Goal: Task Accomplishment & Management: Manage account settings

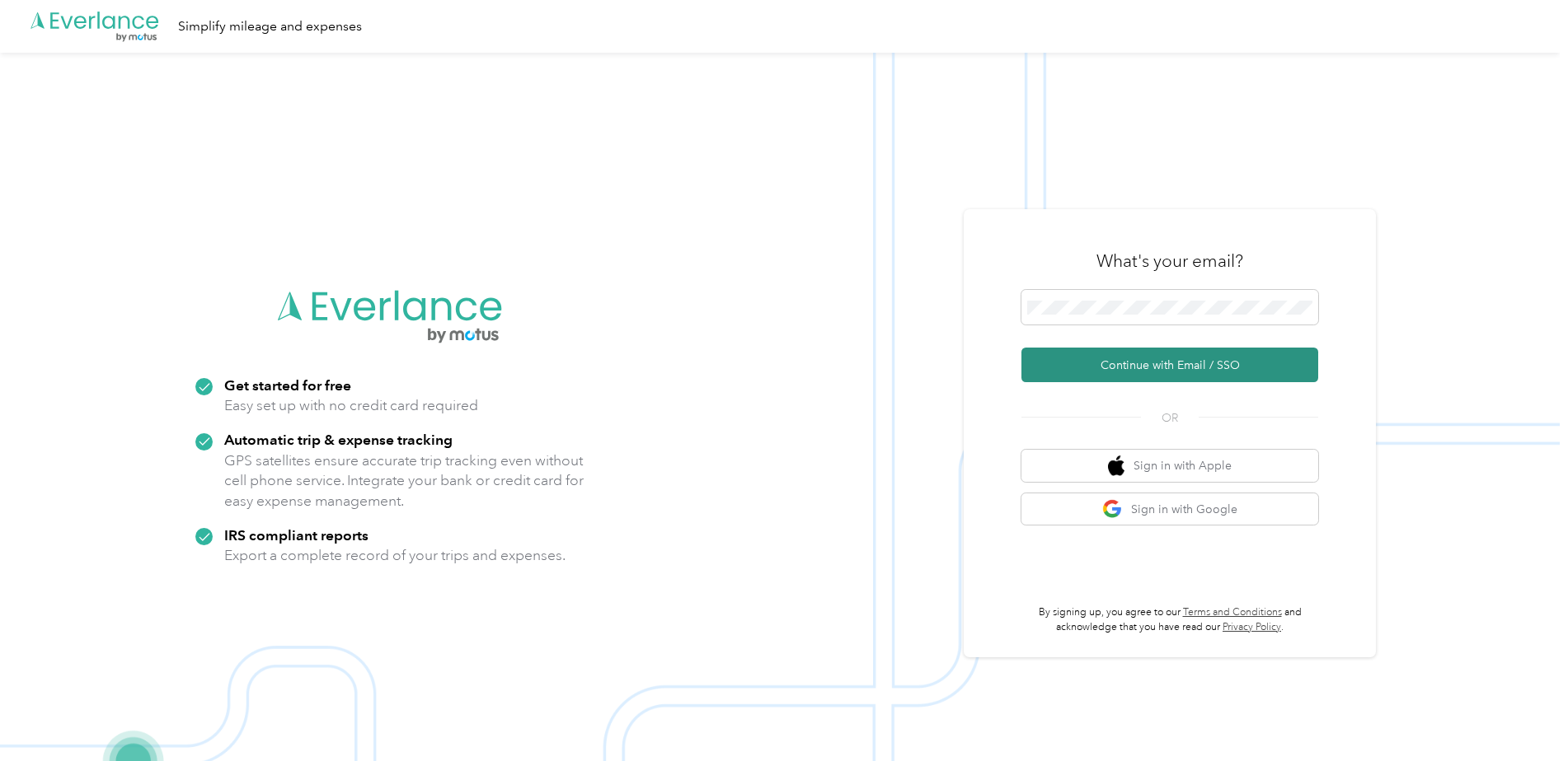
click at [1174, 366] on button "Continue with Email / SSO" at bounding box center [1169, 365] width 296 height 34
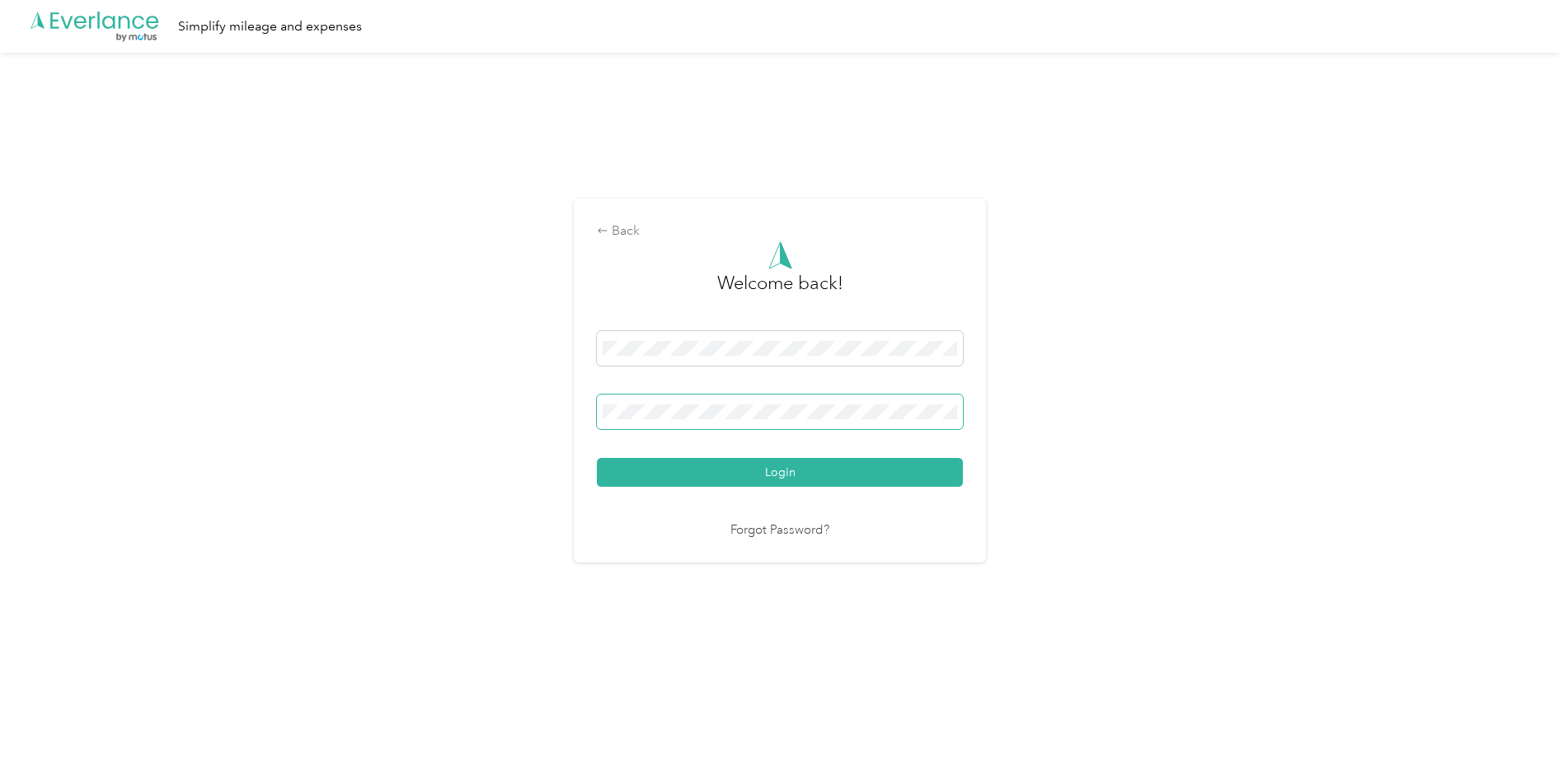
click at [731, 399] on span at bounding box center [779, 412] width 366 height 34
click at [807, 474] on button "Login" at bounding box center [779, 473] width 366 height 29
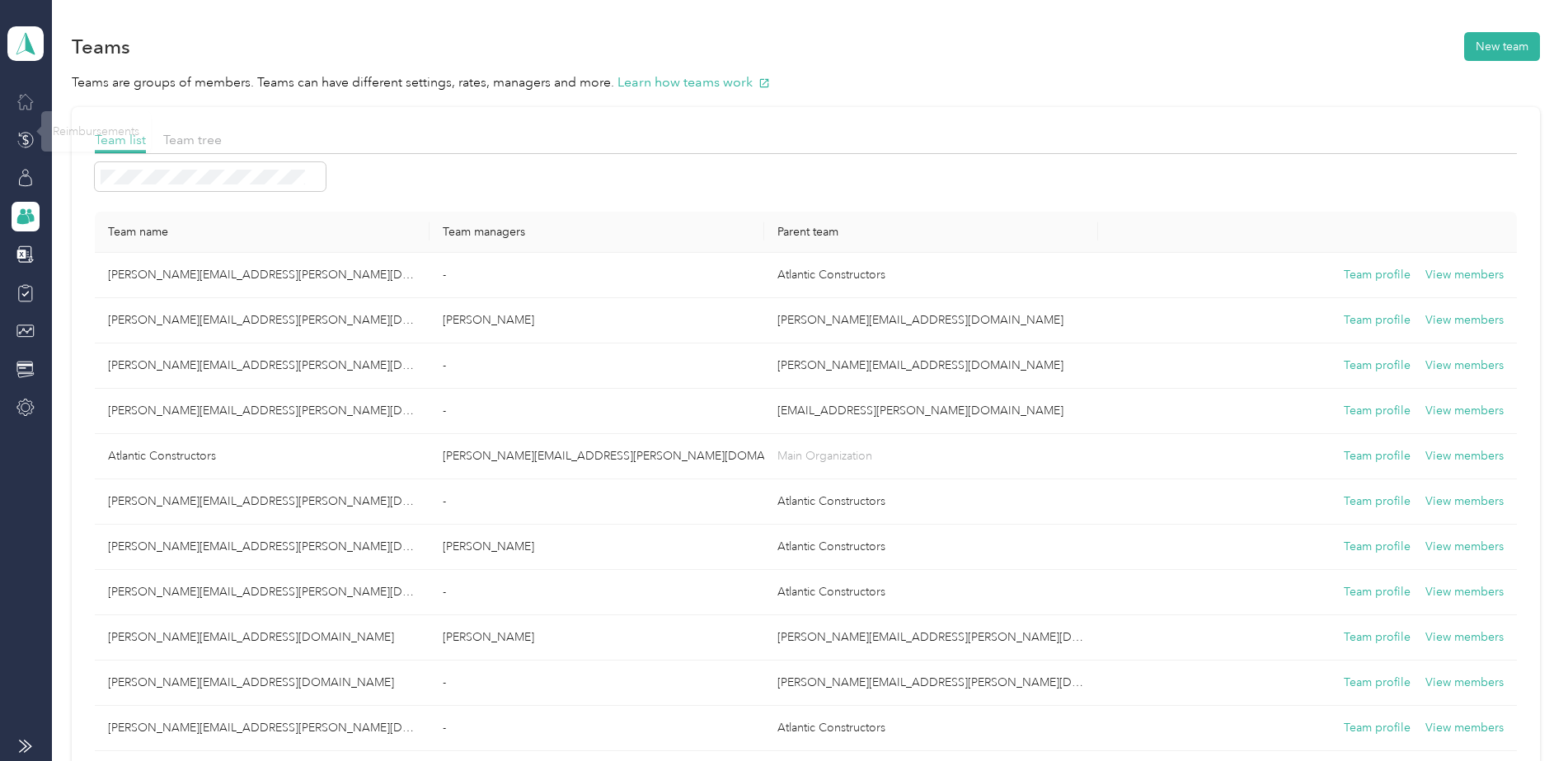
click at [21, 103] on icon at bounding box center [25, 101] width 18 height 18
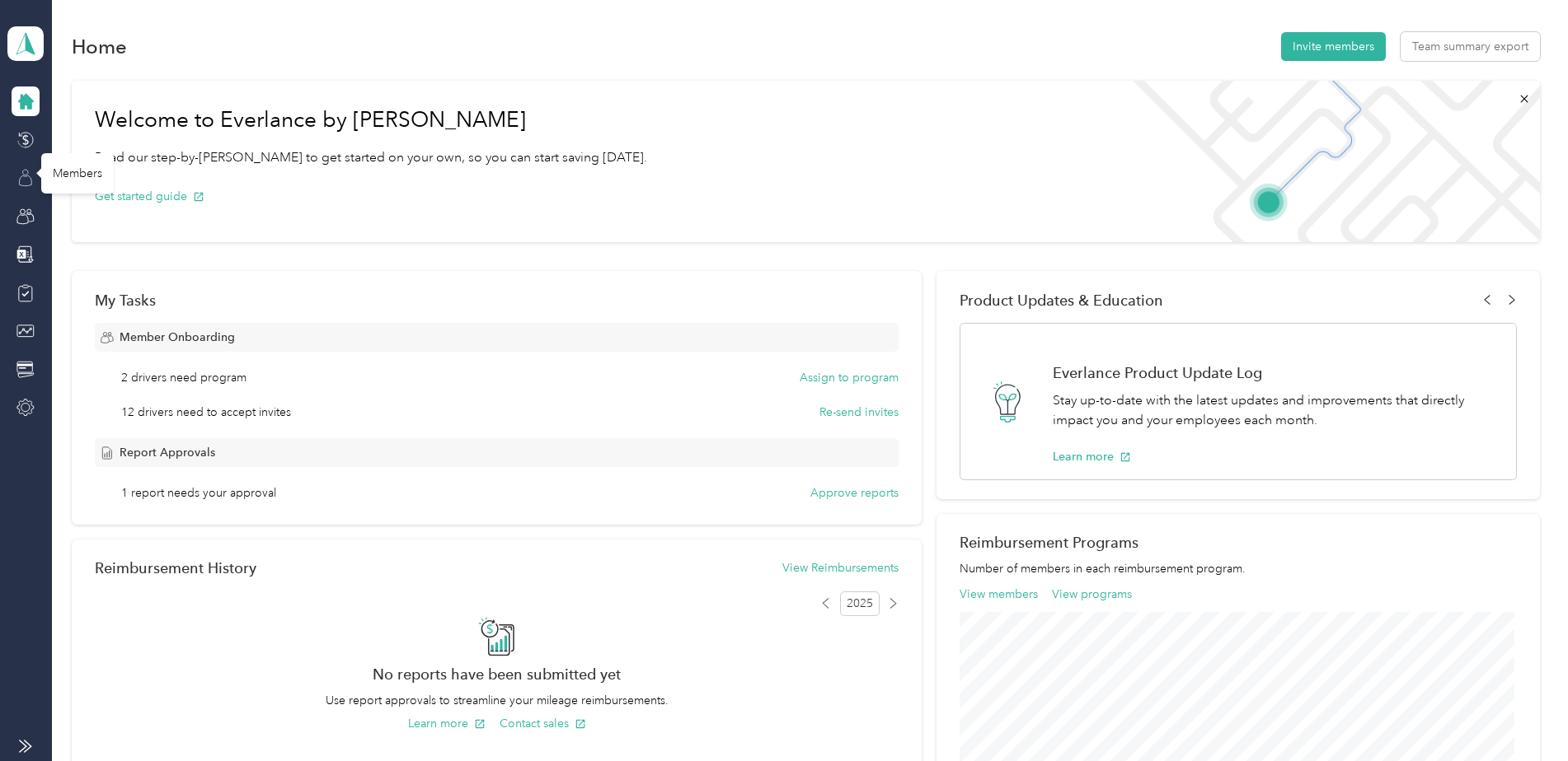
click at [32, 186] on icon at bounding box center [25, 178] width 18 height 18
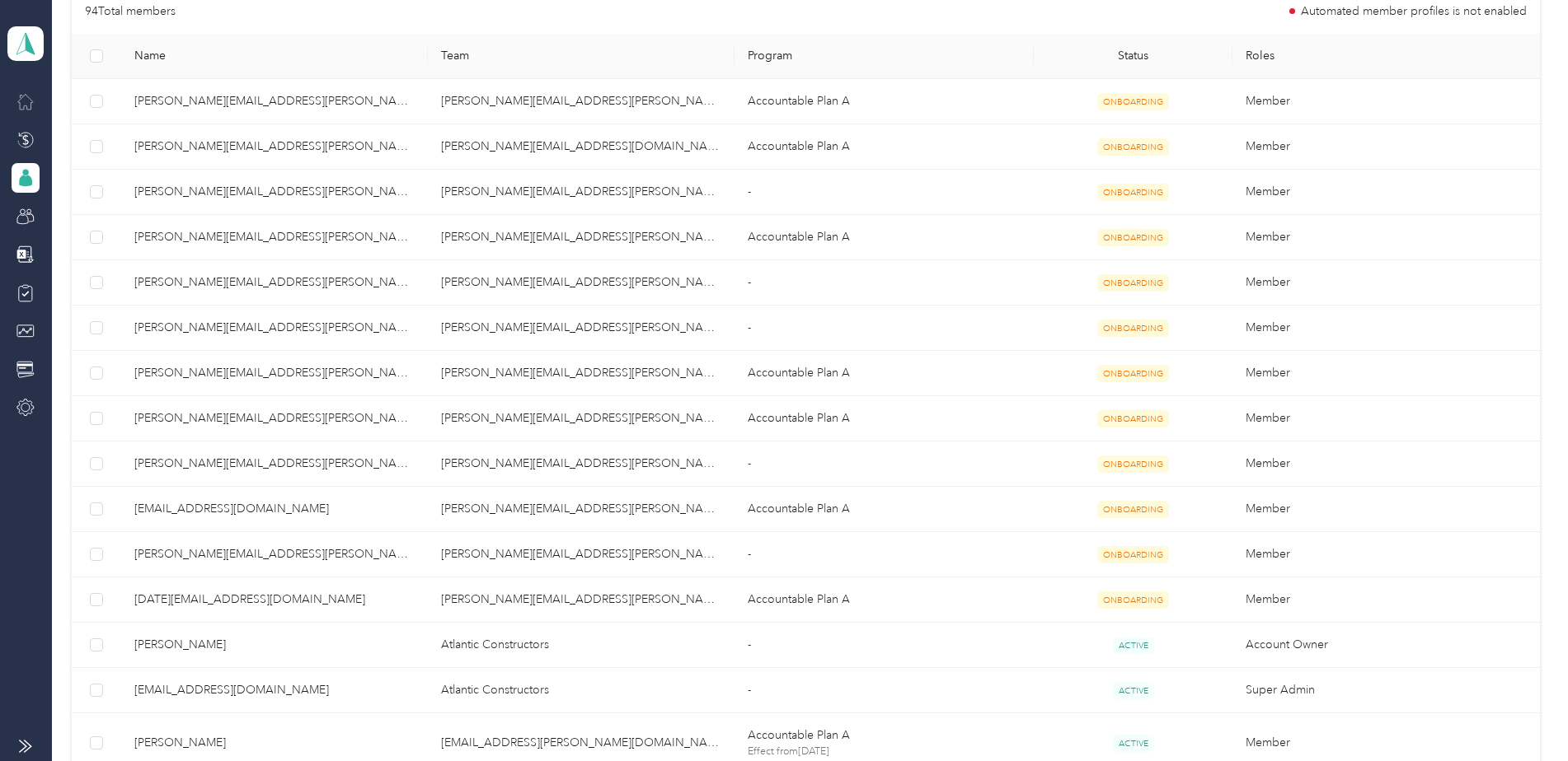
scroll to position [161, 0]
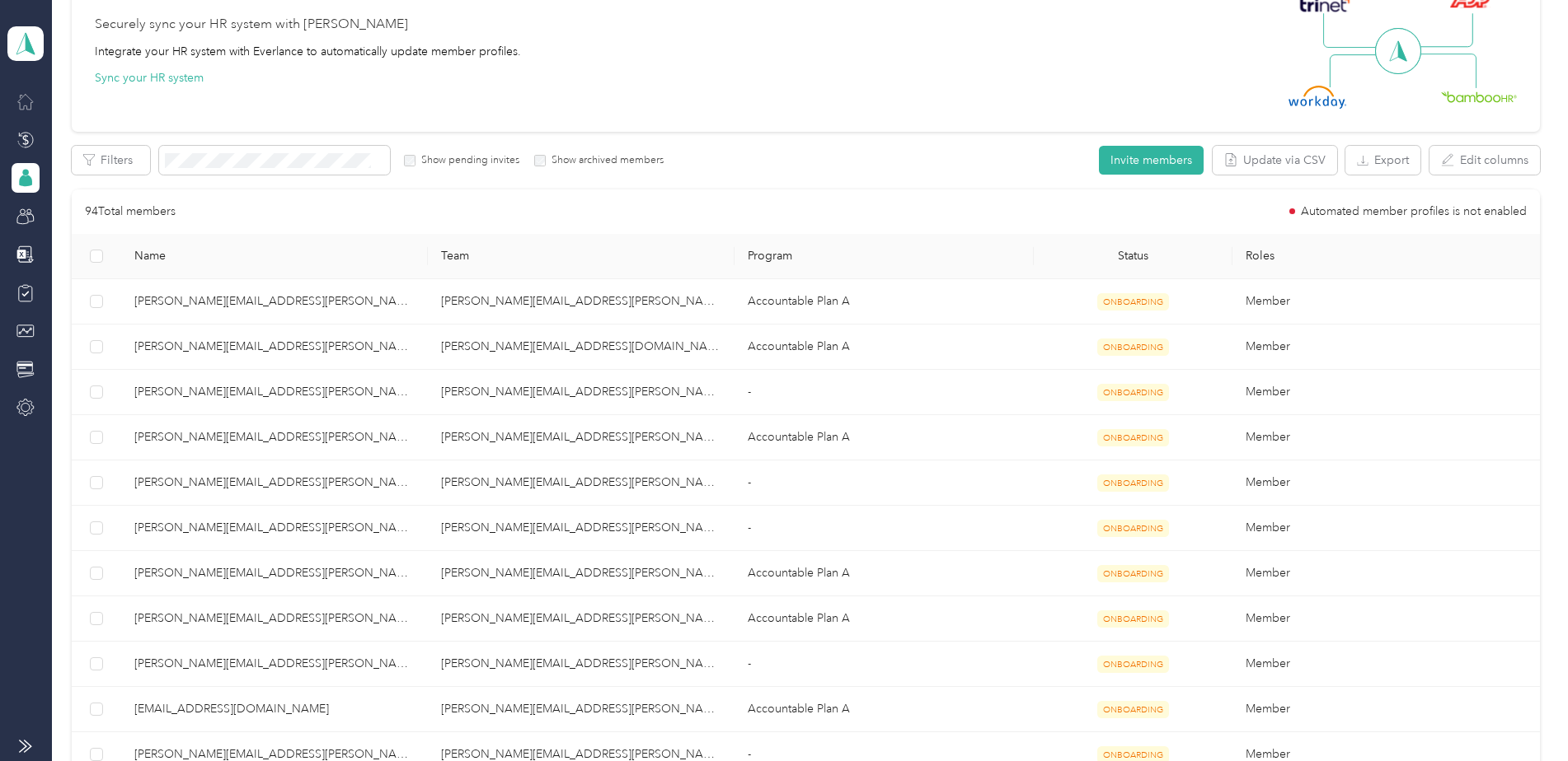
click at [1134, 245] on th "Status" at bounding box center [1133, 257] width 199 height 45
click at [1144, 251] on th "Status" at bounding box center [1133, 257] width 199 height 45
click at [1135, 256] on th "Status" at bounding box center [1133, 257] width 199 height 45
click at [1135, 255] on th "Status" at bounding box center [1133, 257] width 199 height 45
drag, startPoint x: 1135, startPoint y: 255, endPoint x: 1194, endPoint y: 281, distance: 64.5
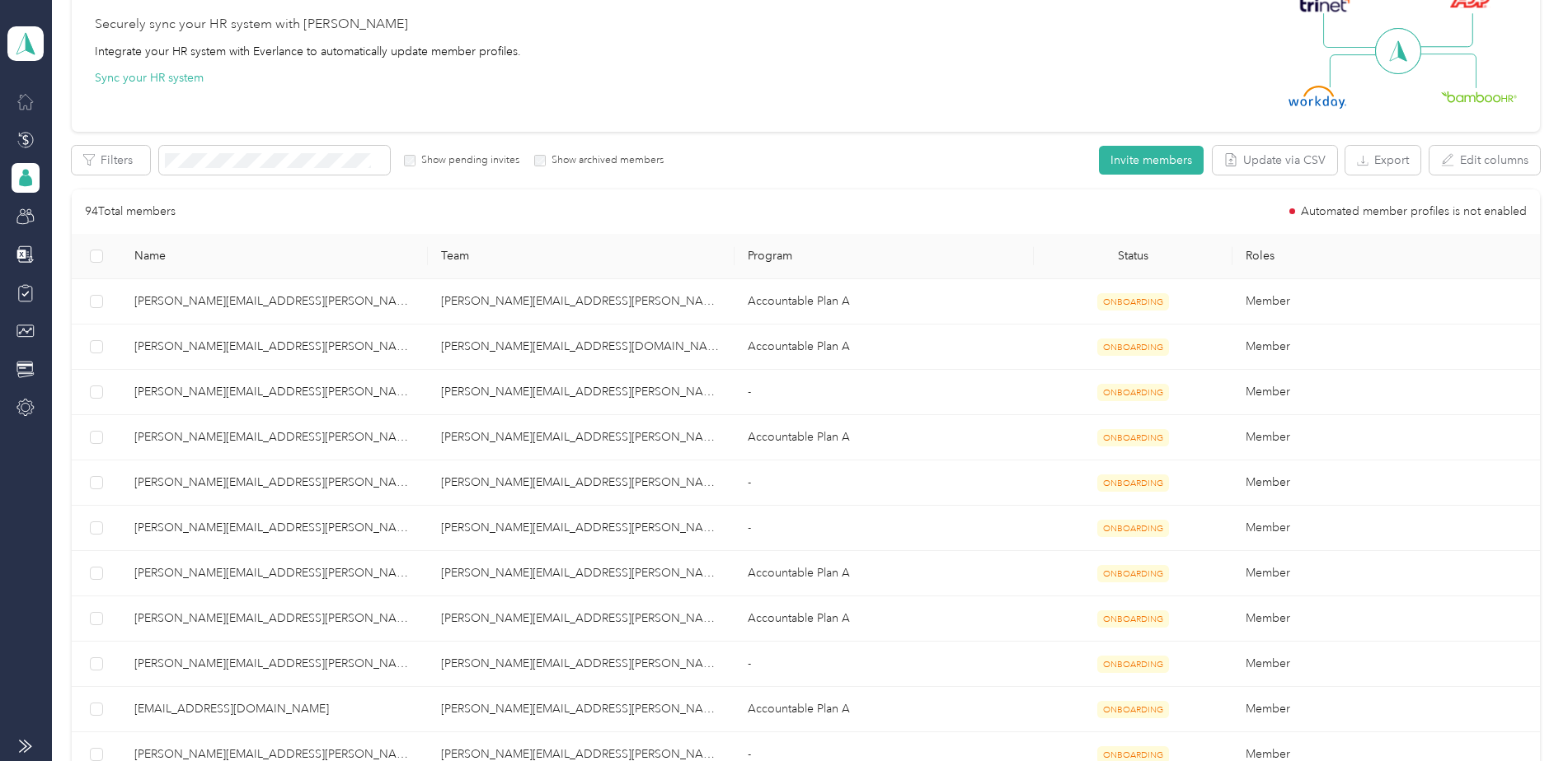
click at [1193, 281] on td "ONBOARDING" at bounding box center [1133, 302] width 199 height 45
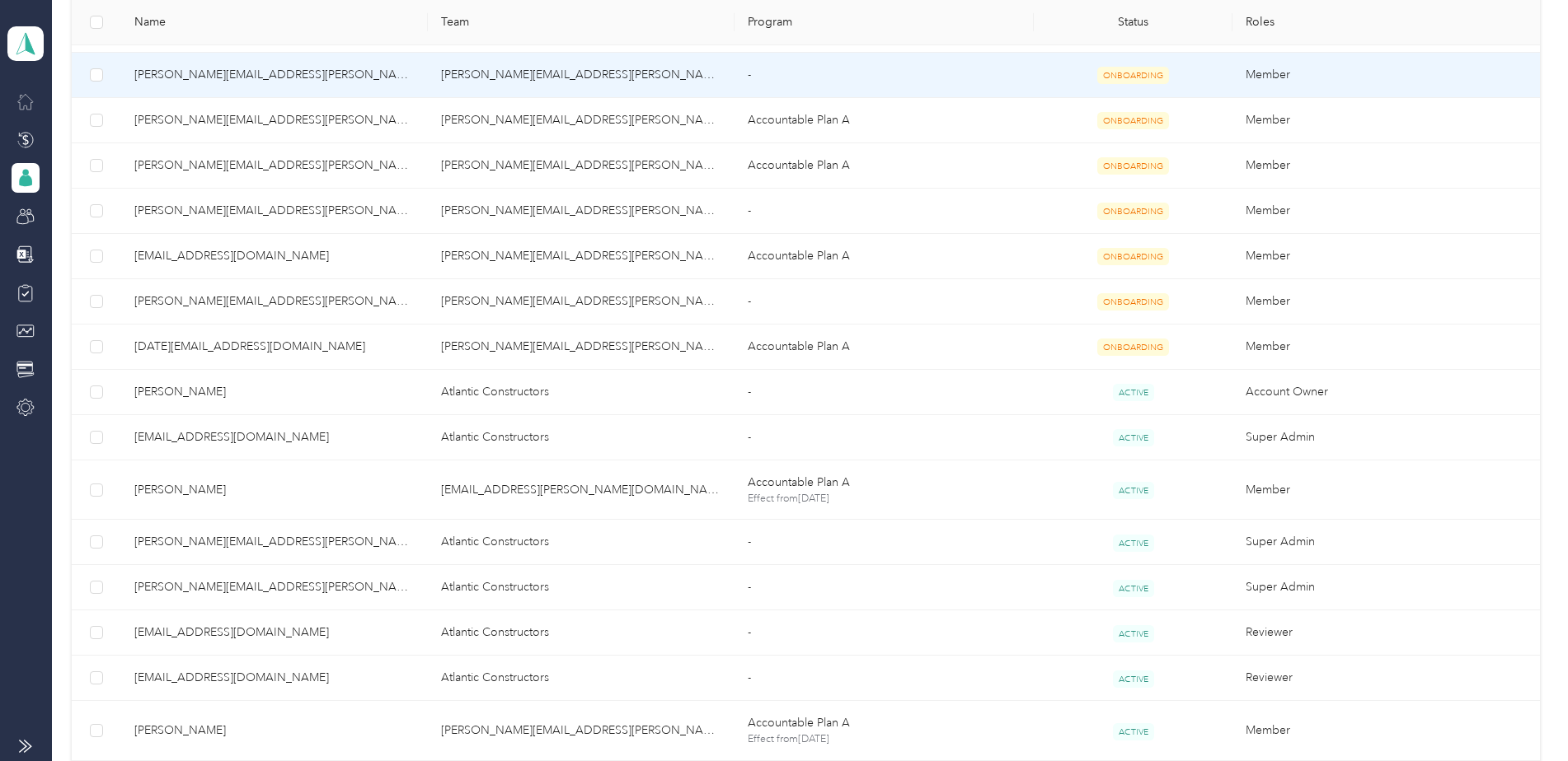
scroll to position [1150, 0]
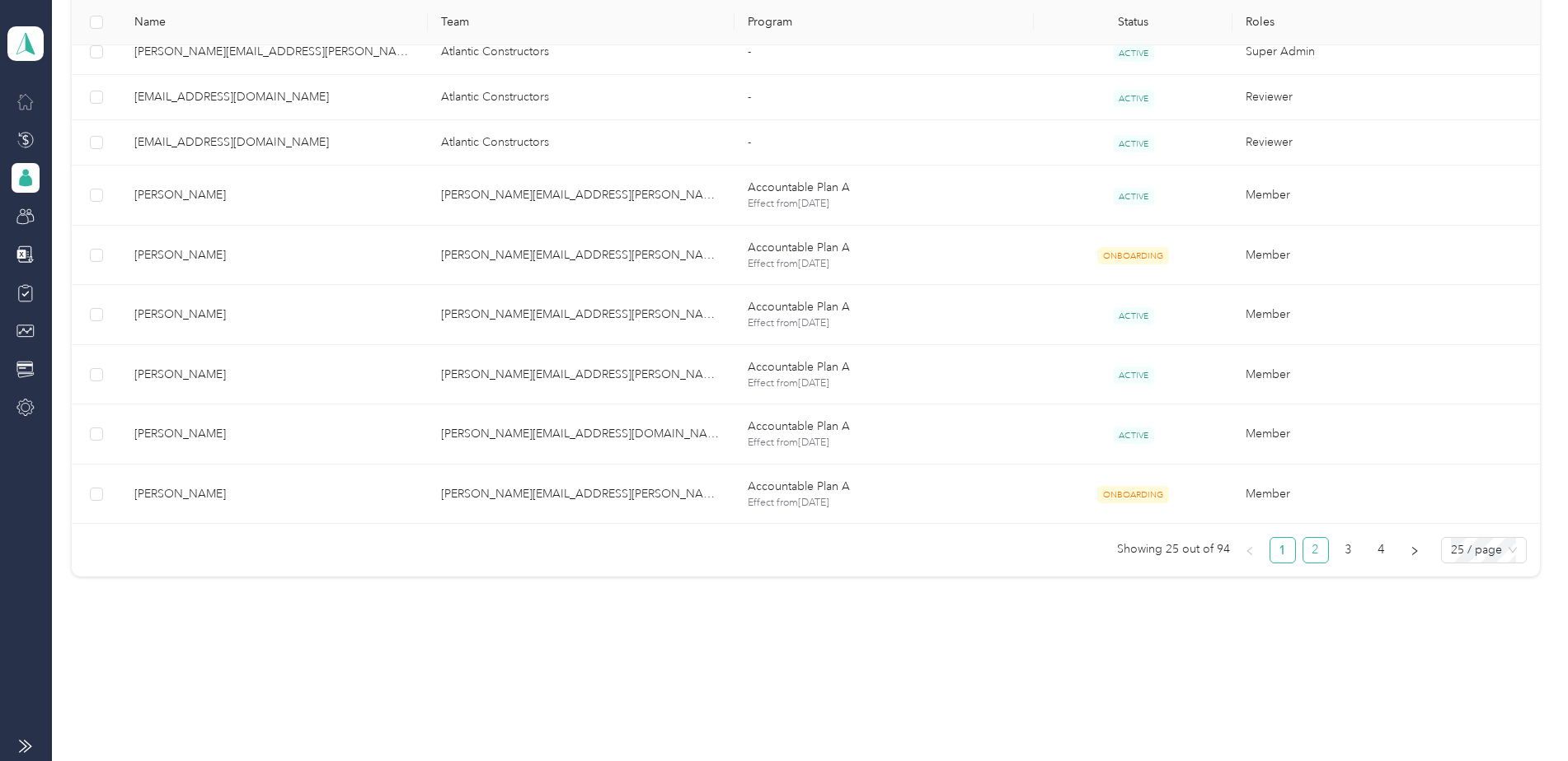
click at [1310, 554] on link "2" at bounding box center [1315, 549] width 24 height 24
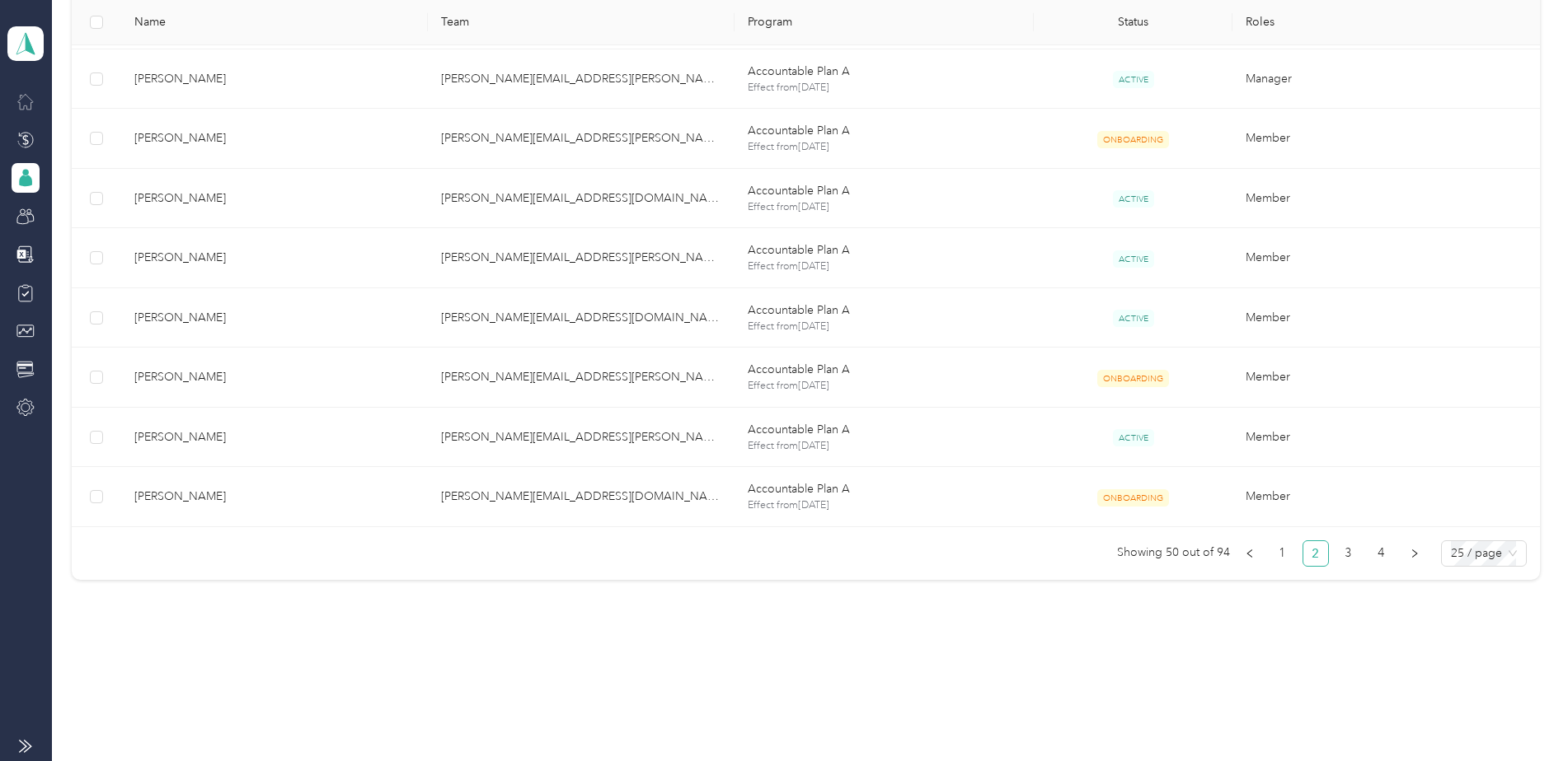
scroll to position [1396, 0]
click at [1341, 554] on link "3" at bounding box center [1348, 549] width 24 height 24
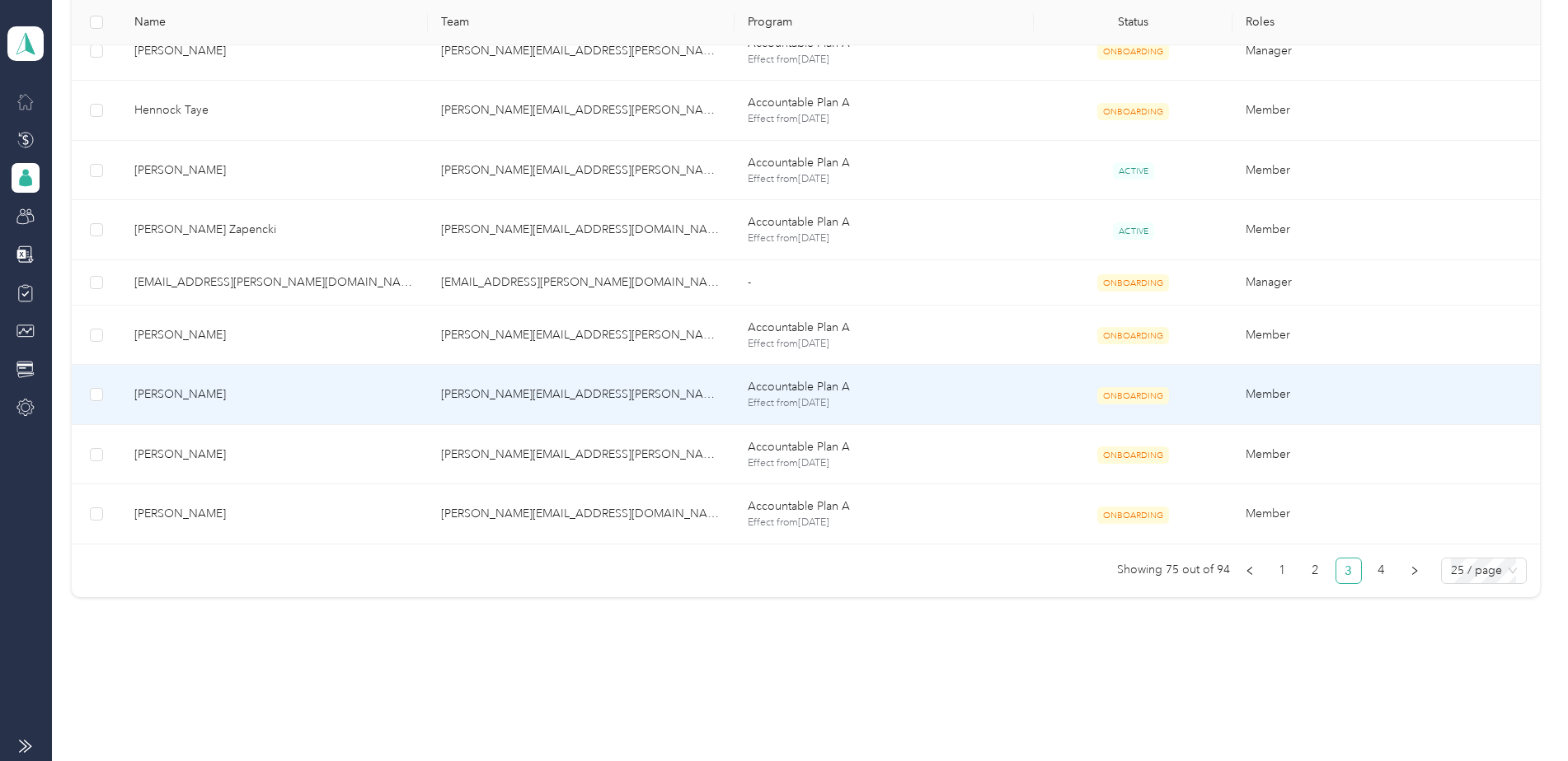
scroll to position [1396, 0]
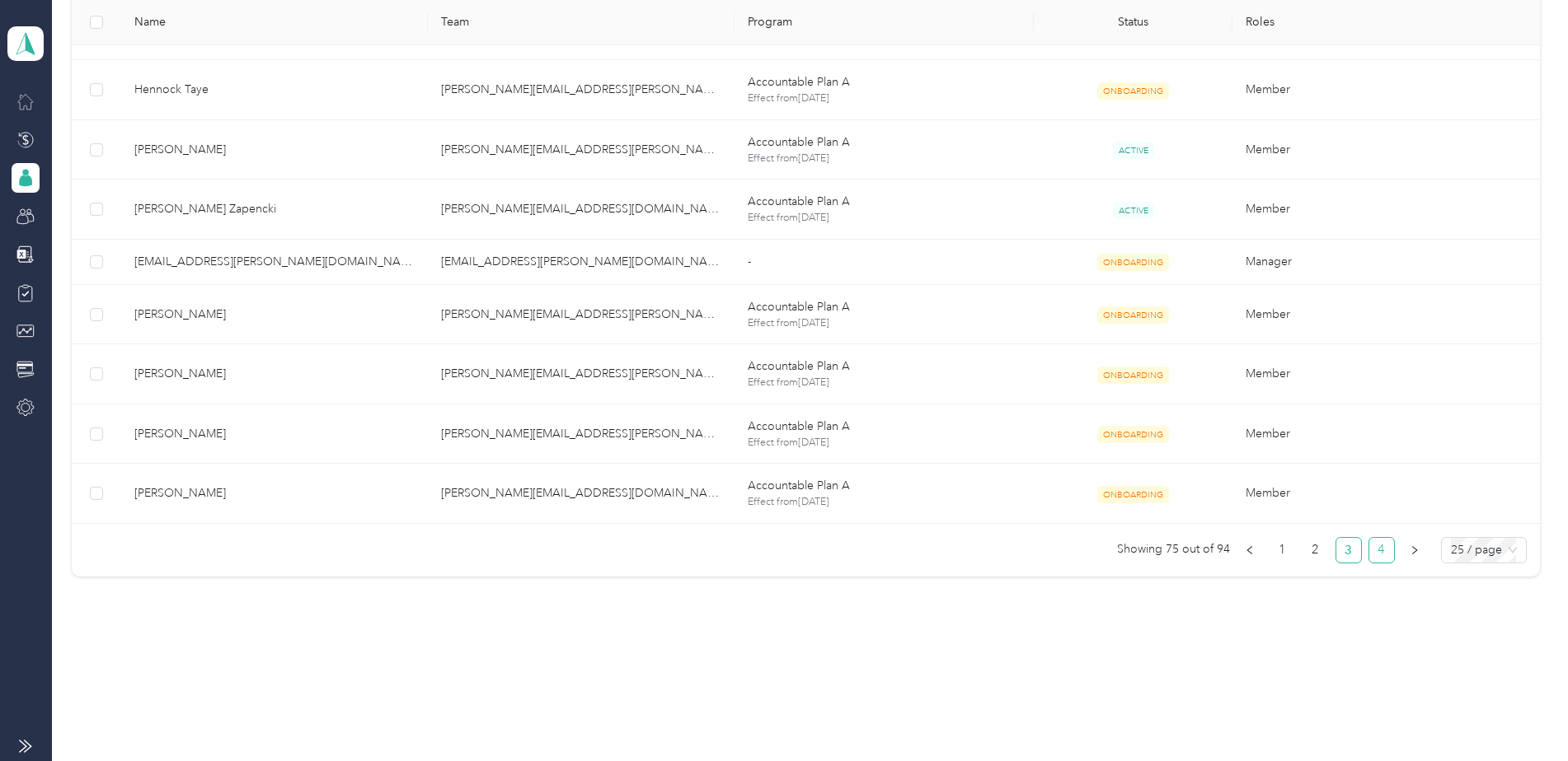
click at [1376, 549] on link "4" at bounding box center [1381, 549] width 24 height 24
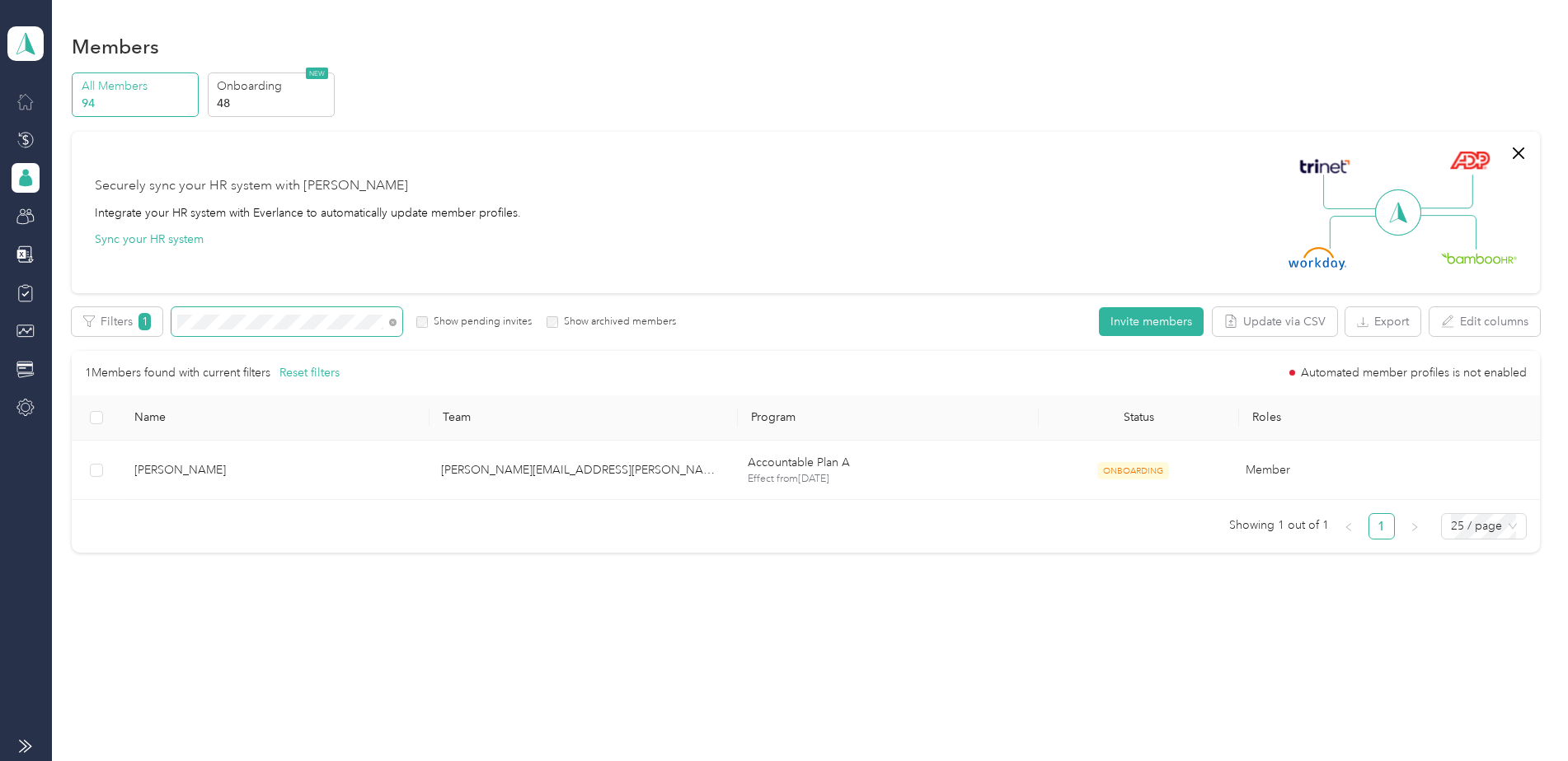
drag, startPoint x: 286, startPoint y: 313, endPoint x: 179, endPoint y: 313, distance: 107.0
click at [179, 313] on span at bounding box center [287, 322] width 231 height 29
click at [156, 330] on div "Filters 1 Show pending invites Show archived members" at bounding box center [374, 322] width 605 height 29
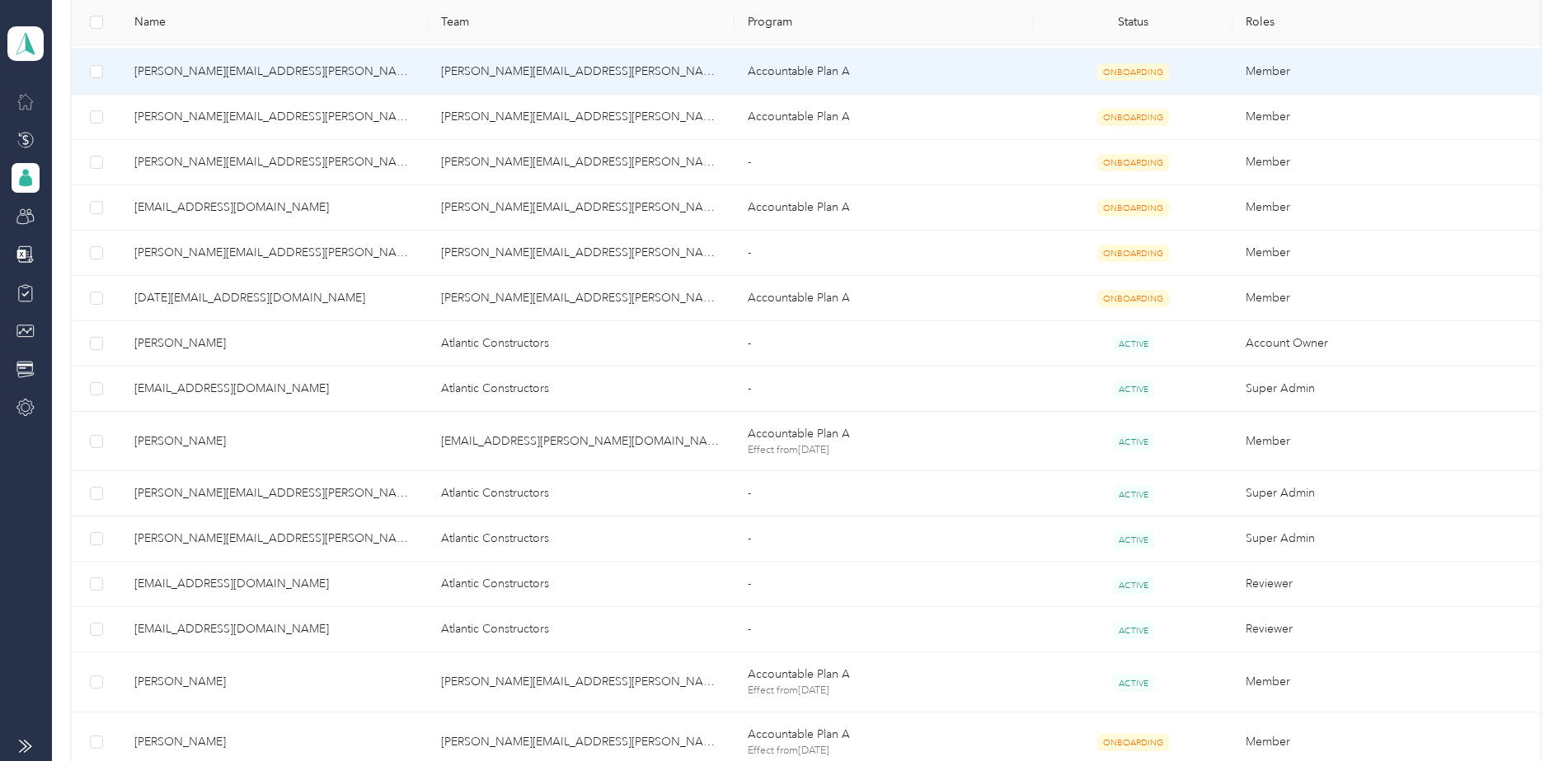
scroll to position [1150, 0]
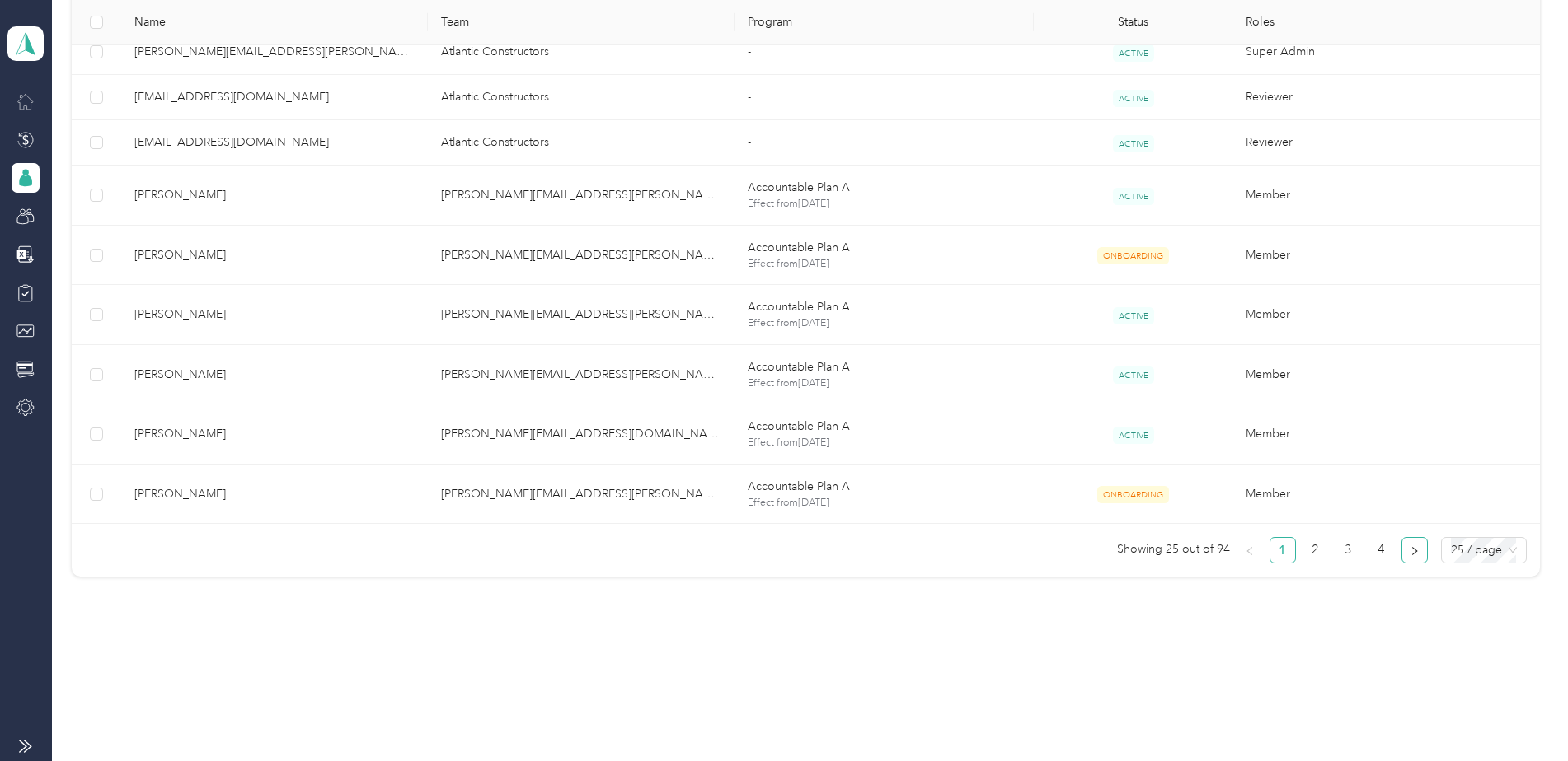
click at [1417, 550] on button "button" at bounding box center [1414, 549] width 26 height 26
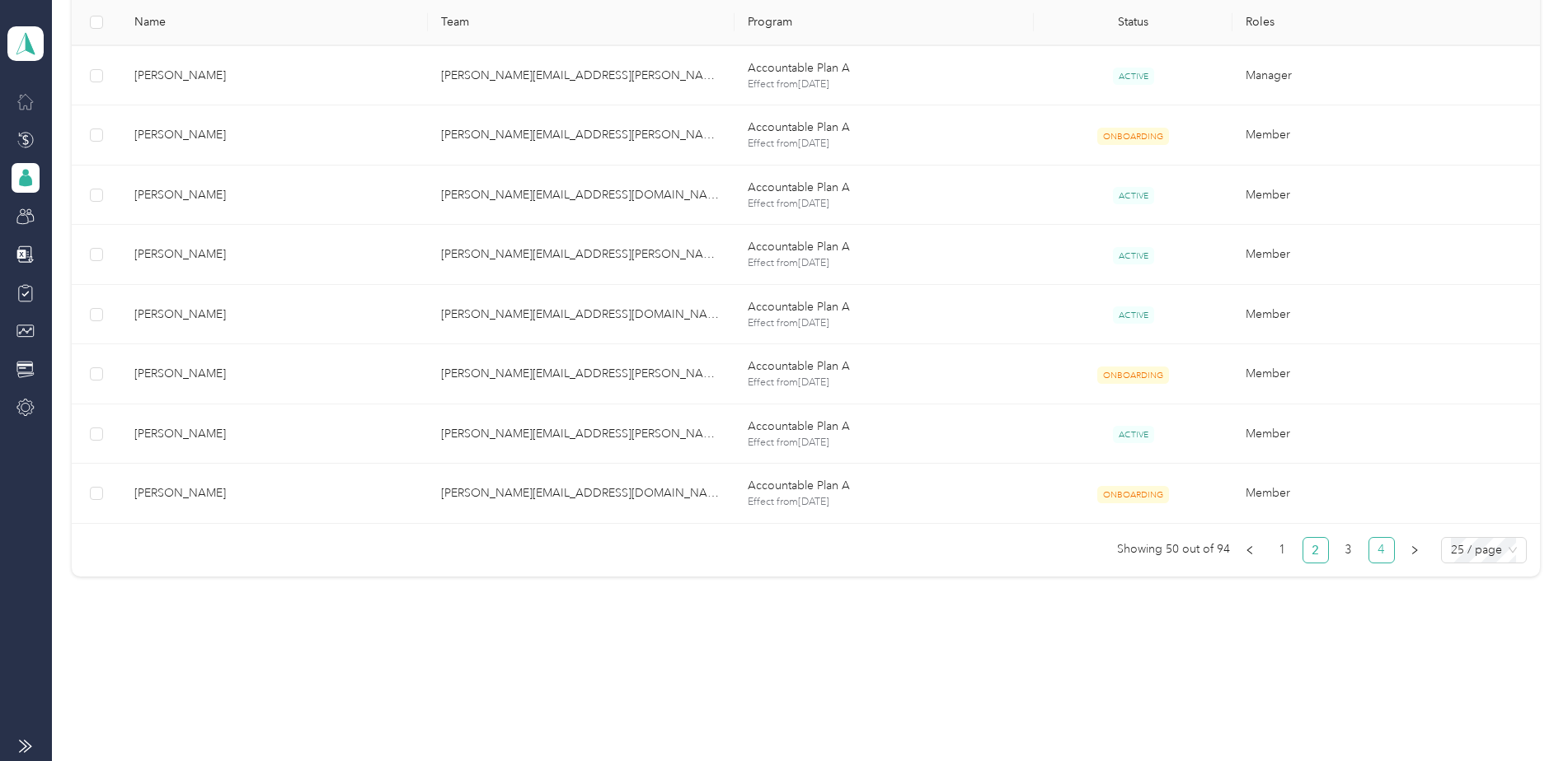
click at [1384, 555] on link "4" at bounding box center [1381, 549] width 24 height 24
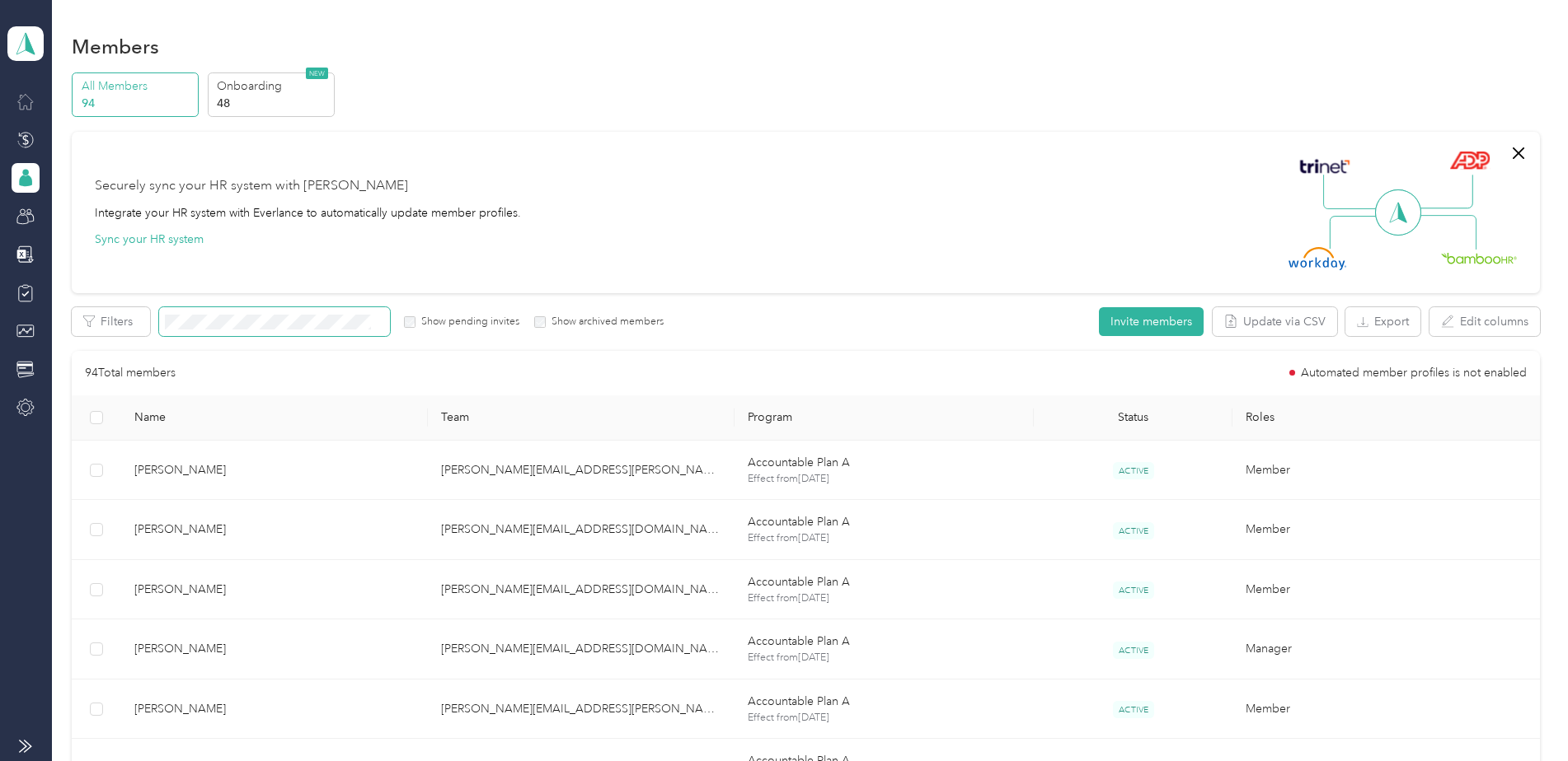
click at [207, 311] on span at bounding box center [275, 322] width 231 height 29
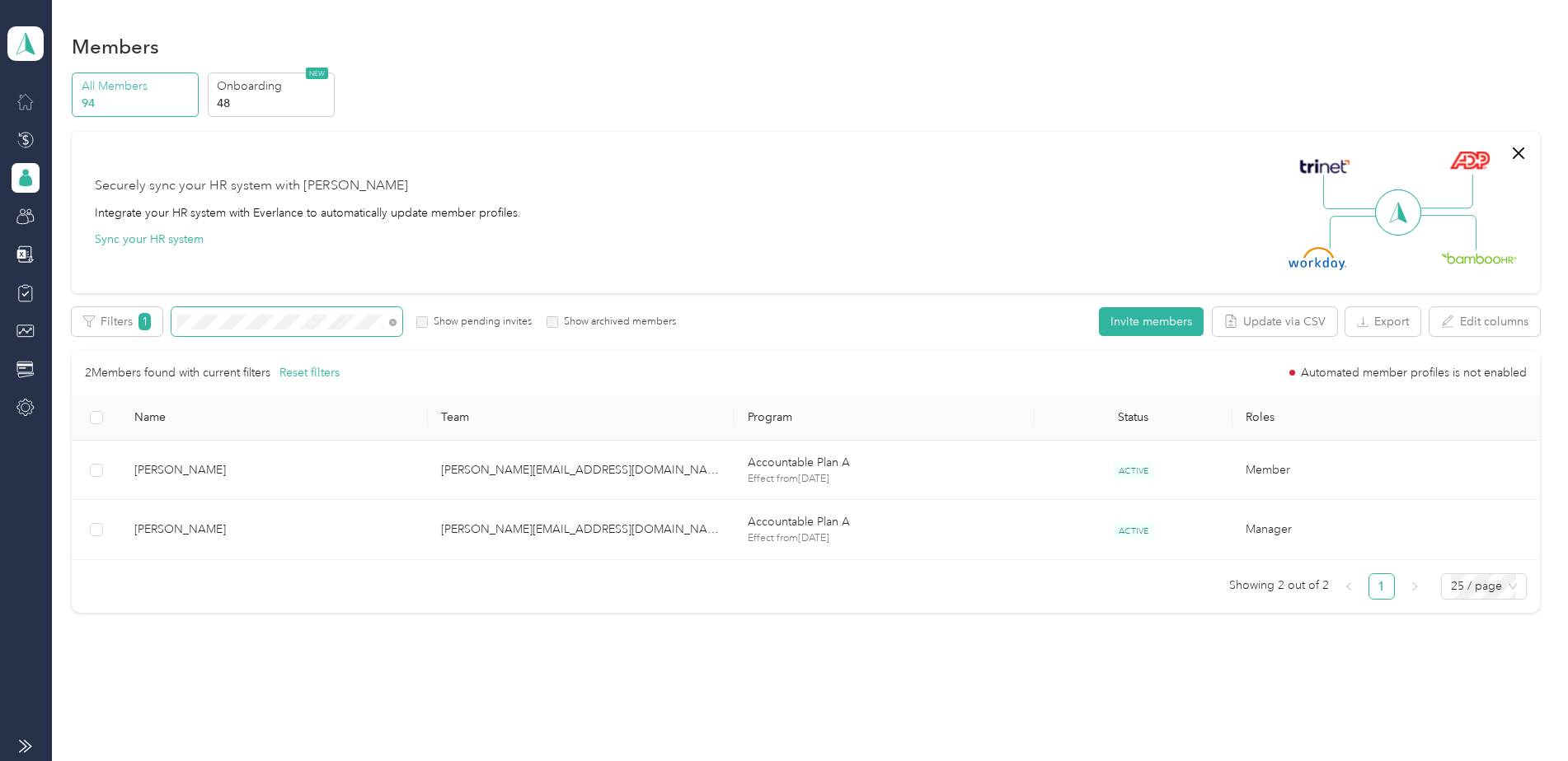
click at [153, 303] on div "All Members 94 Onboarding 48 NEW Securely sync your HR system with Everlance In…" at bounding box center [806, 349] width 1467 height 556
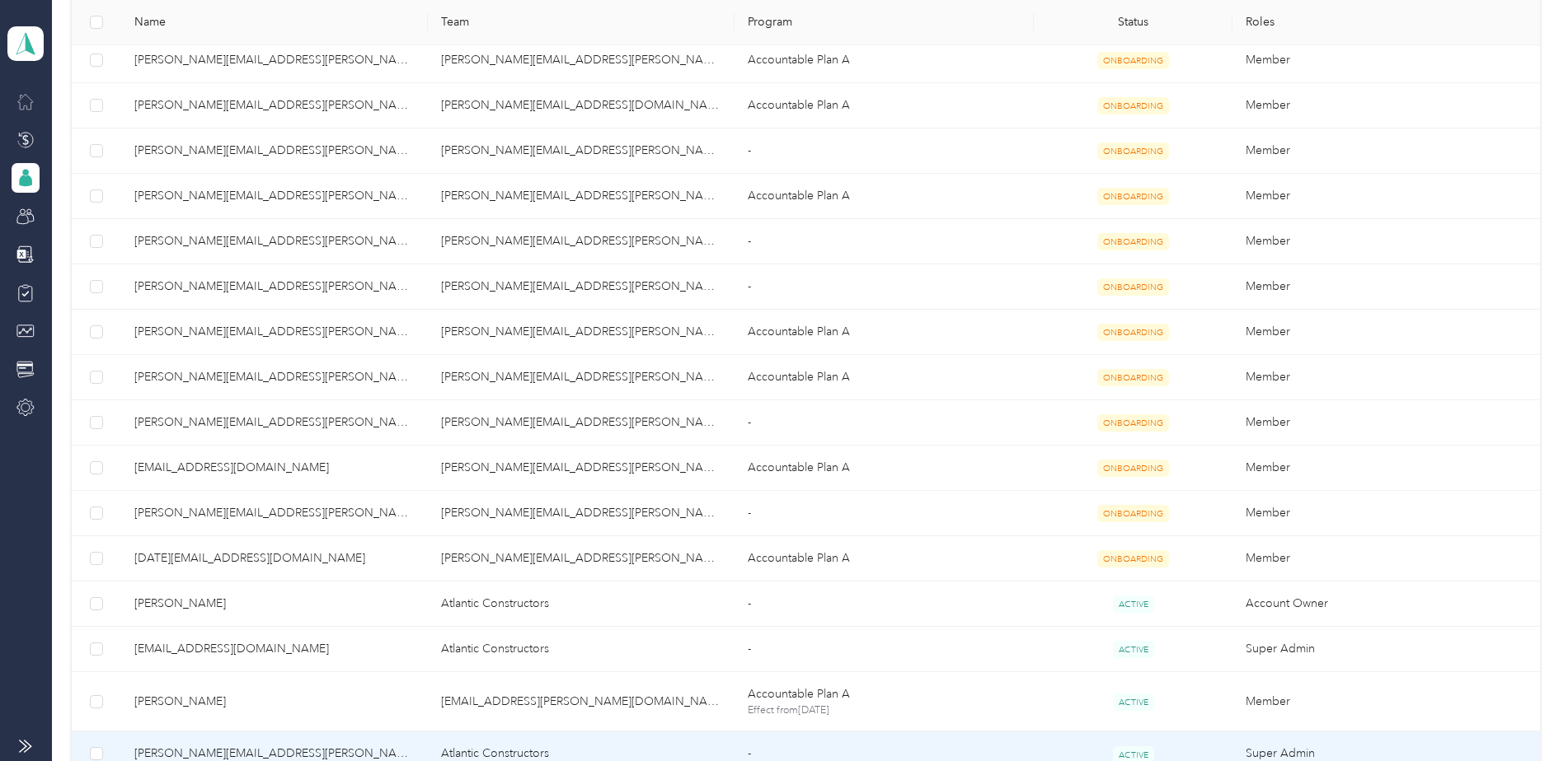
scroll to position [247, 0]
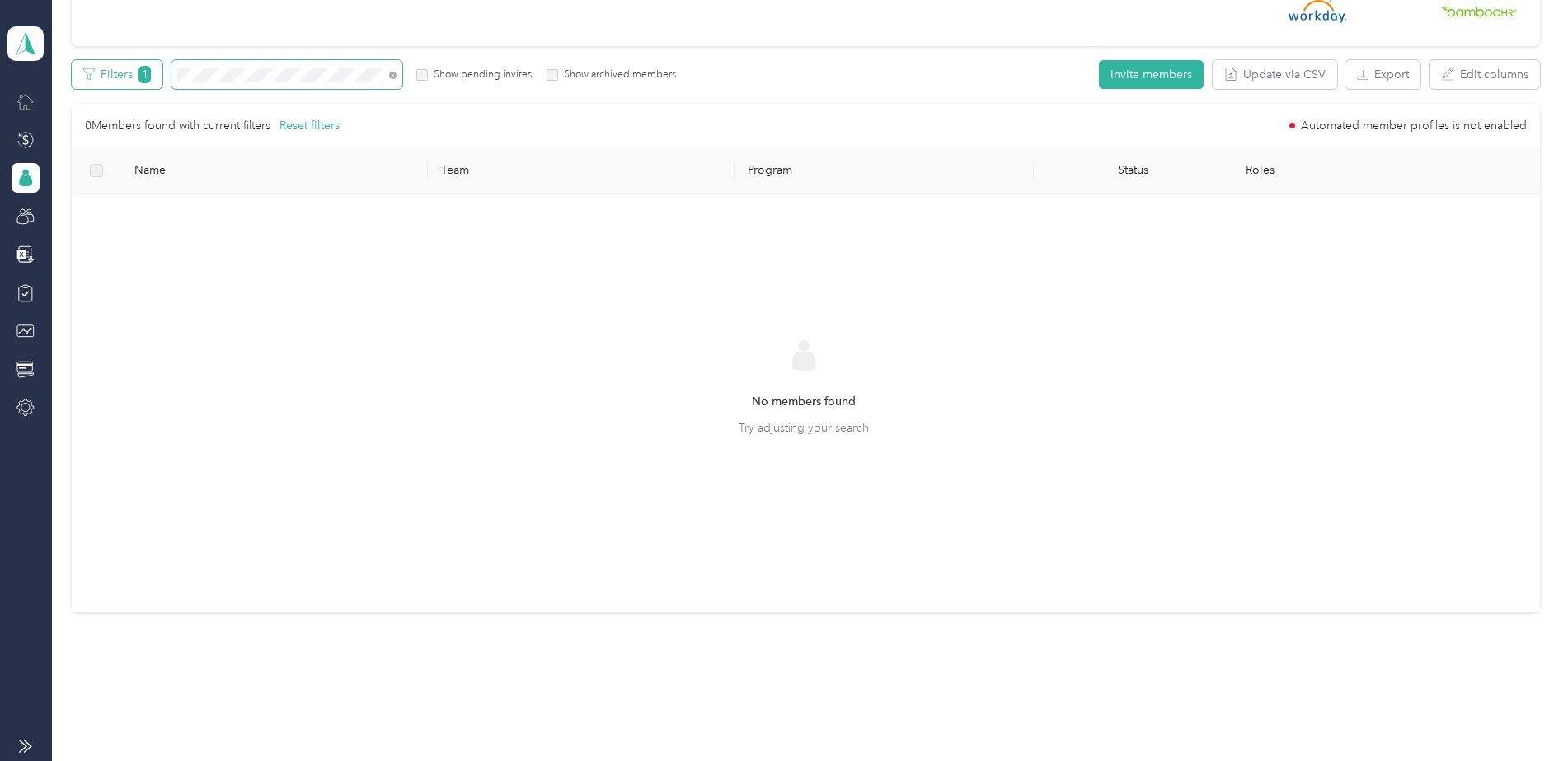
click at [119, 77] on div "Filters 1 Show pending invites Show archived members" at bounding box center [374, 75] width 605 height 29
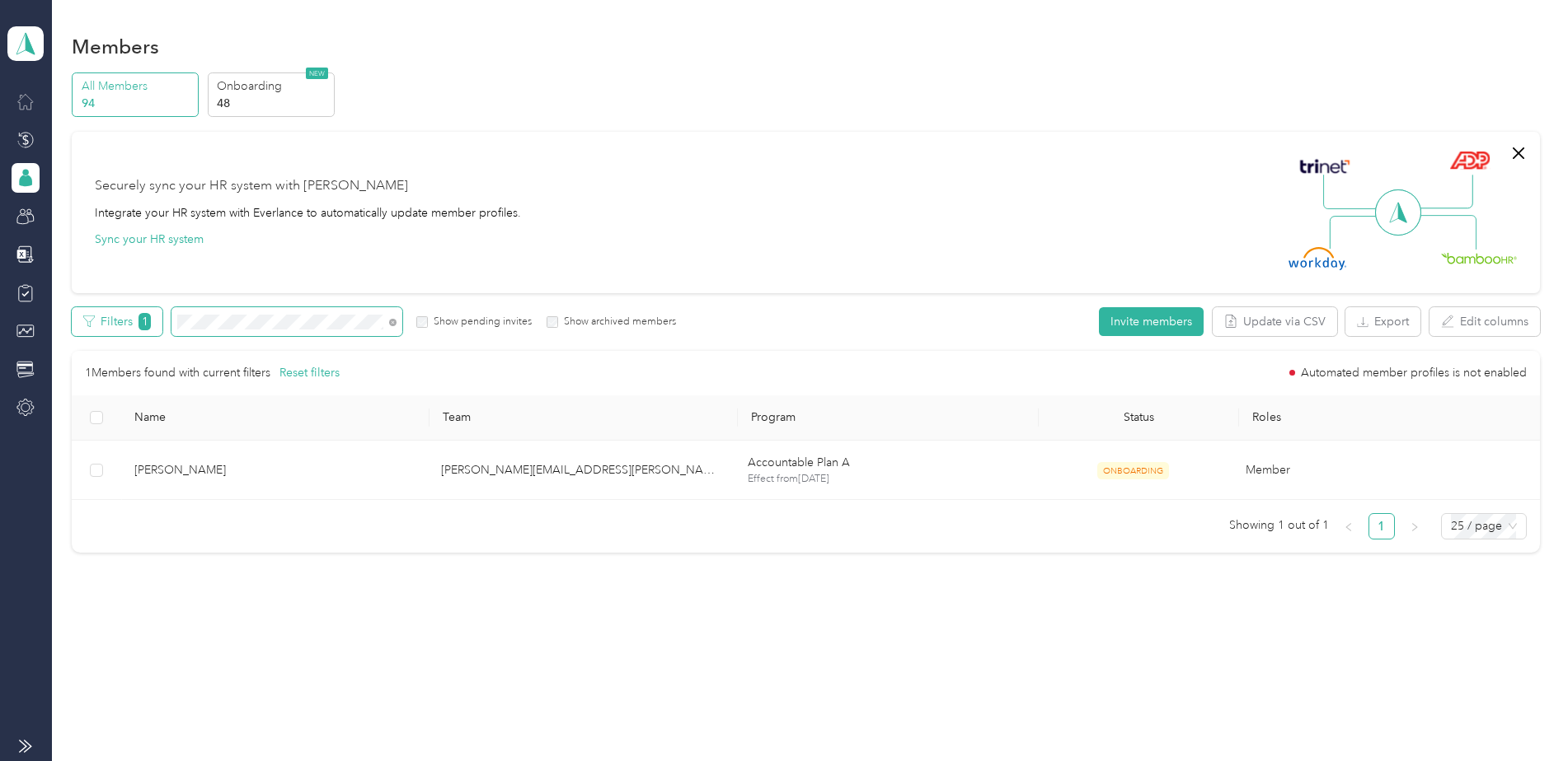
click at [131, 314] on div "Filters 1 Show pending invites Show archived members" at bounding box center [374, 322] width 605 height 29
drag, startPoint x: 231, startPoint y: 310, endPoint x: 142, endPoint y: 328, distance: 90.8
click at [142, 328] on div "Filters 1 Show pending invites Show archived members" at bounding box center [374, 322] width 605 height 29
drag, startPoint x: 142, startPoint y: 328, endPoint x: 228, endPoint y: 292, distance: 93.2
click at [234, 312] on span at bounding box center [287, 322] width 231 height 29
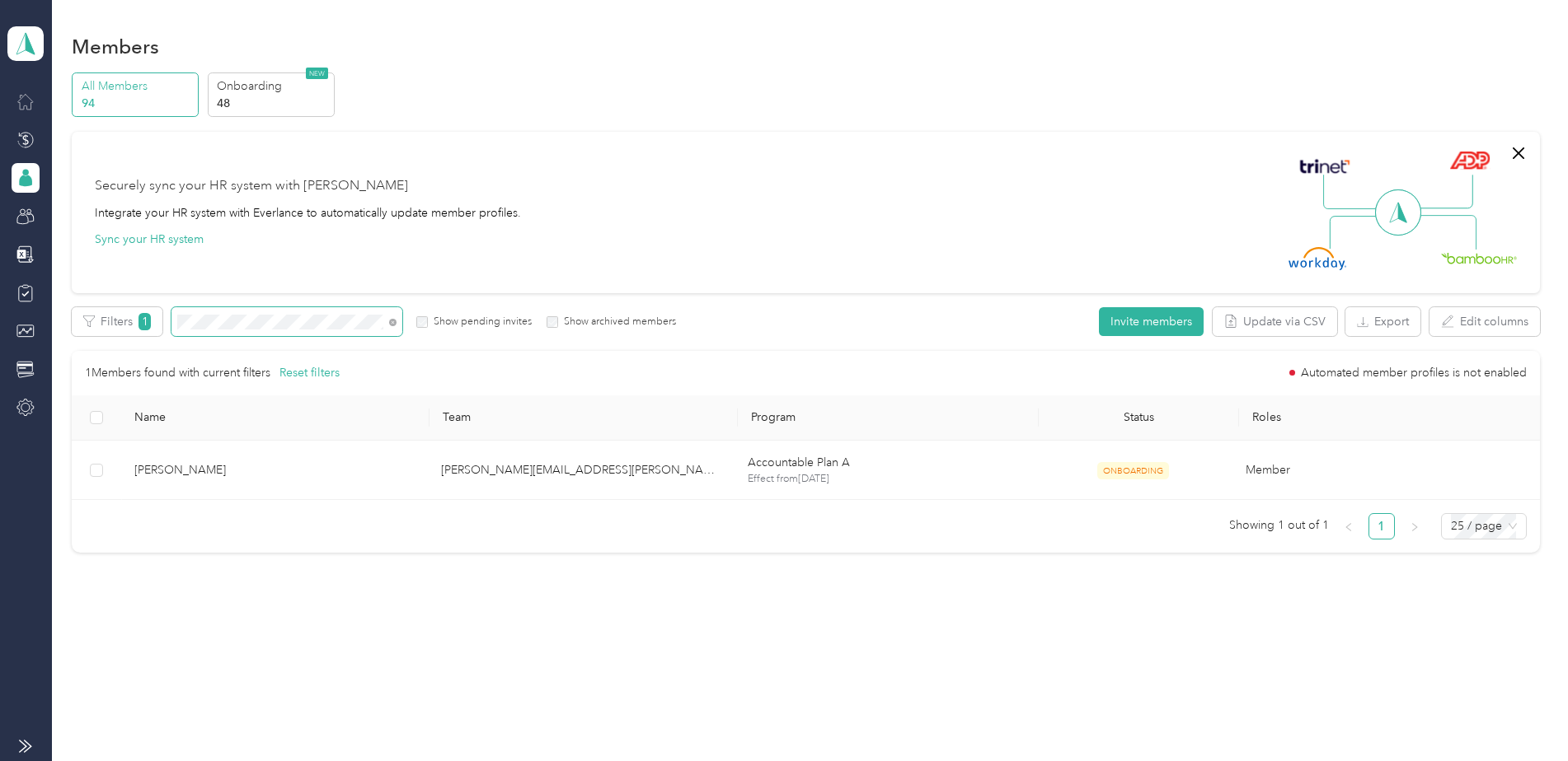
click at [171, 314] on span at bounding box center [287, 322] width 231 height 29
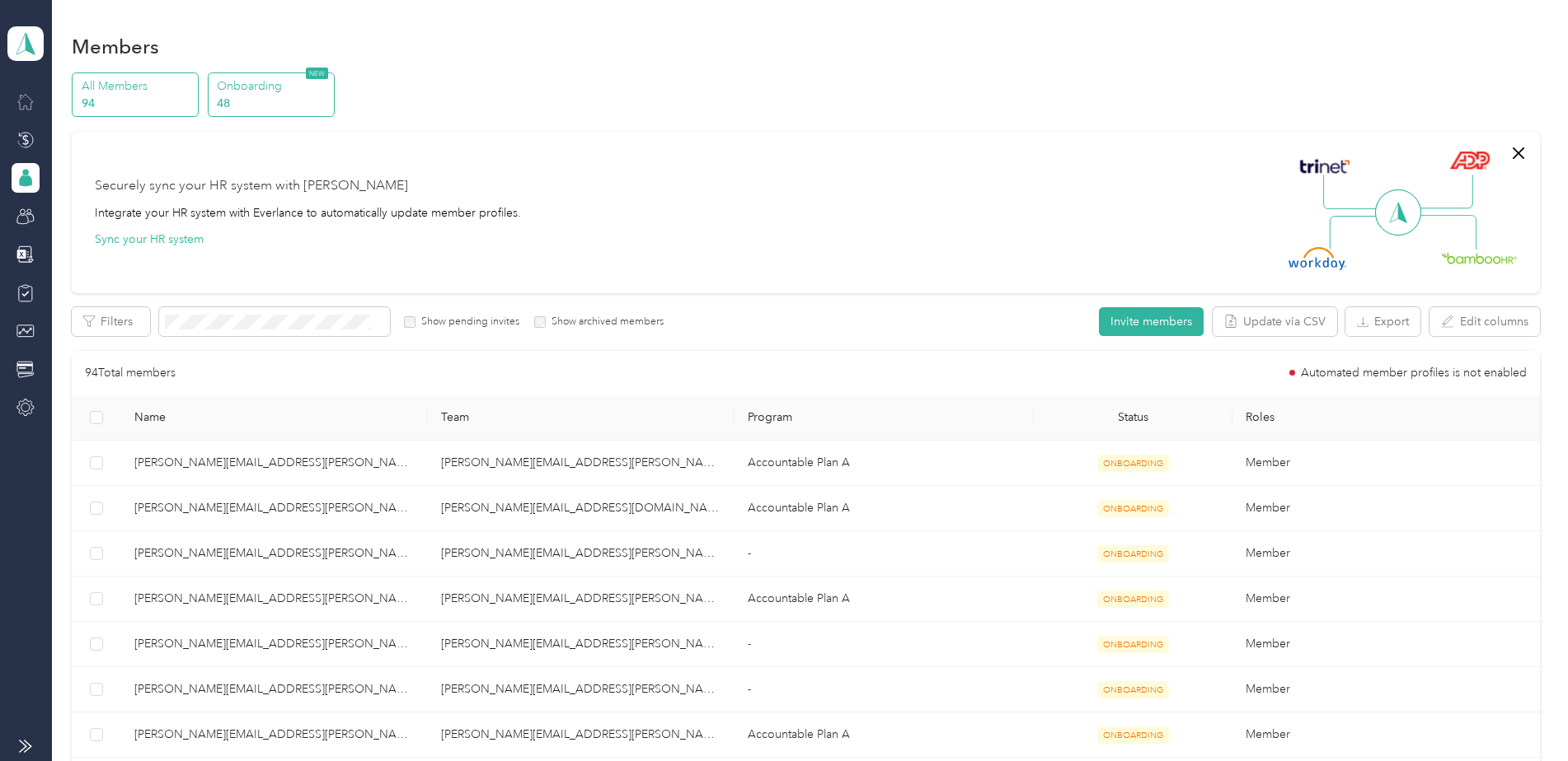
click at [256, 96] on p "48" at bounding box center [273, 103] width 112 height 17
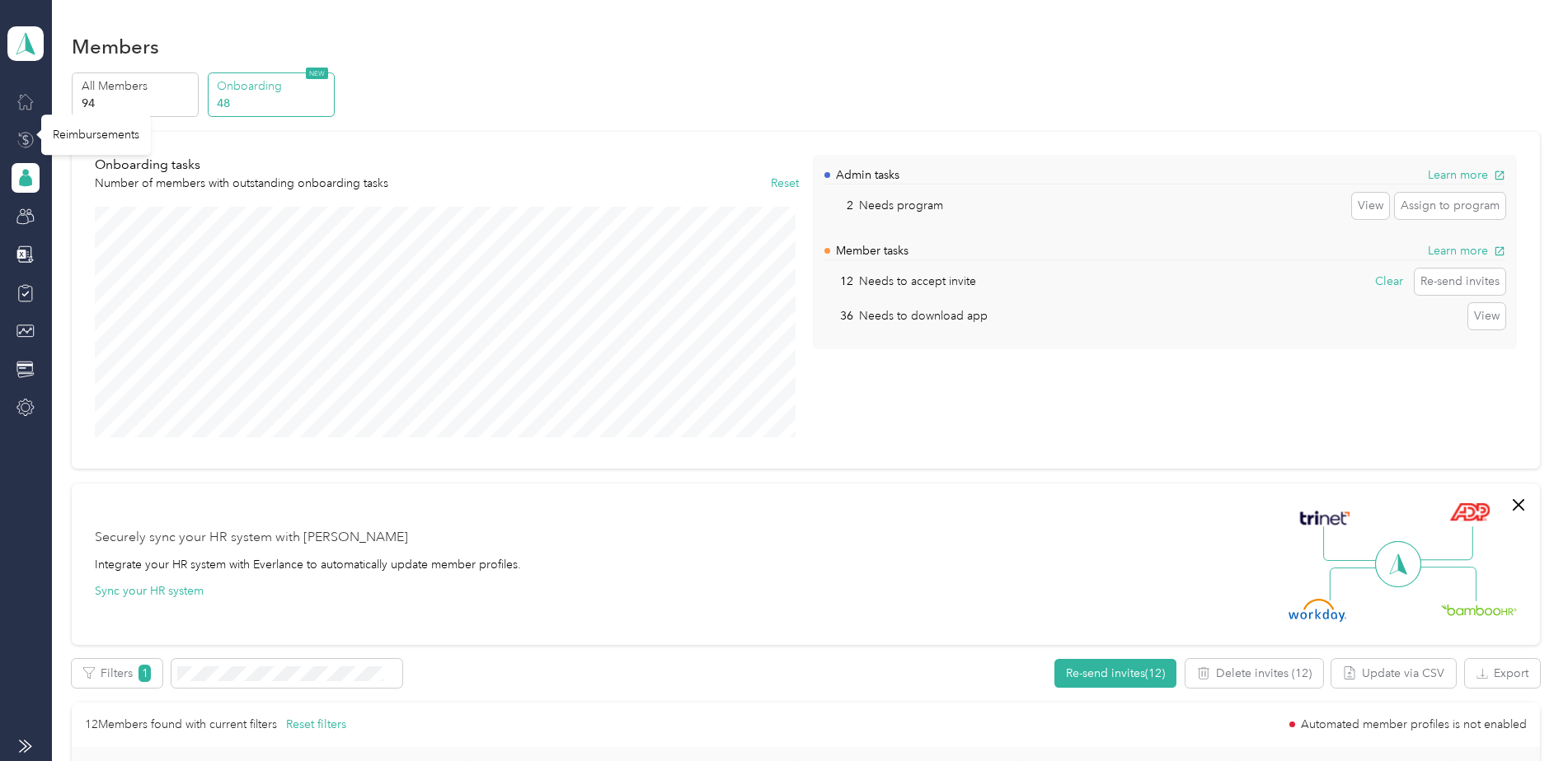
click at [25, 140] on icon at bounding box center [25, 140] width 18 height 18
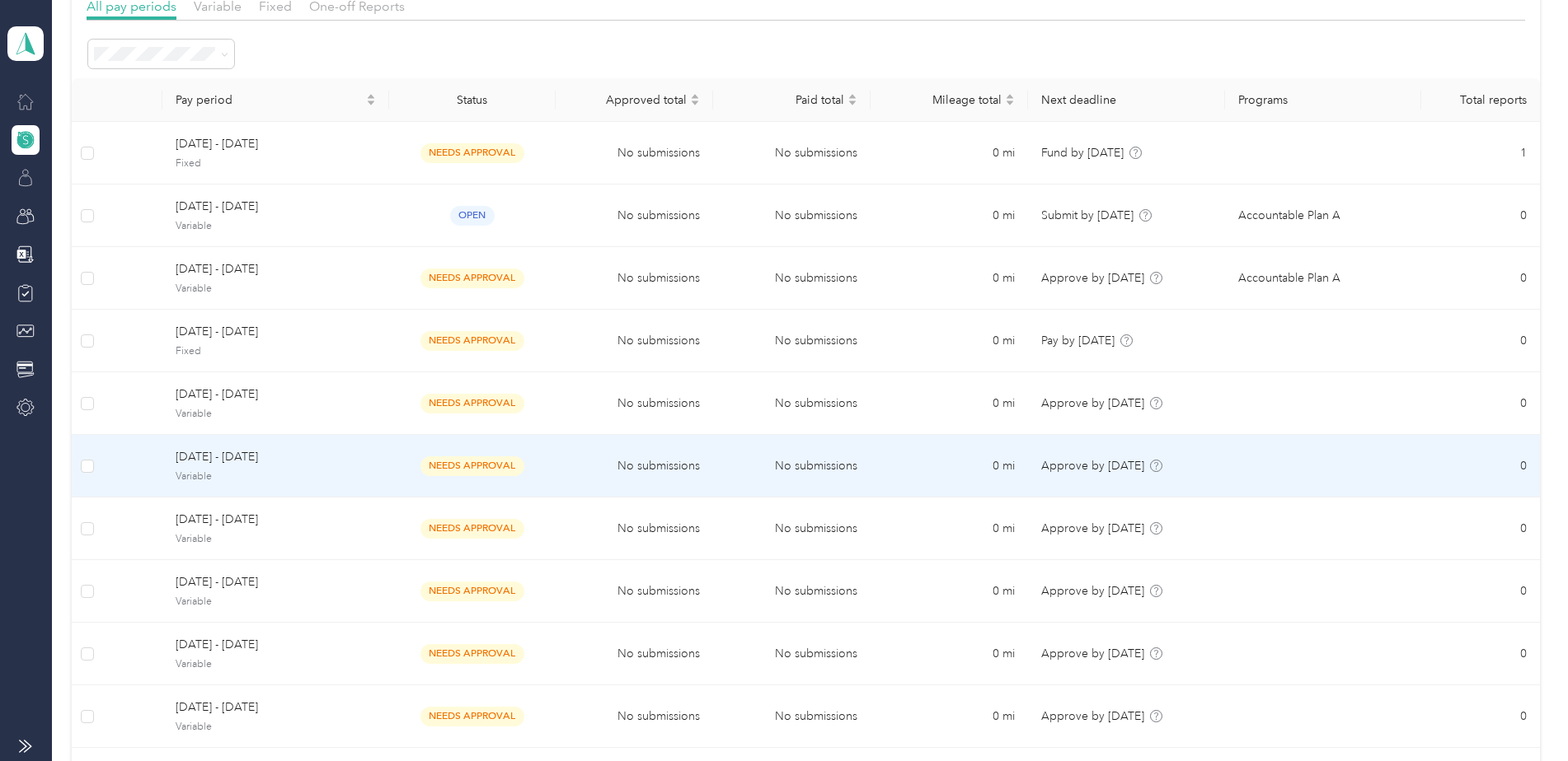
scroll to position [99, 0]
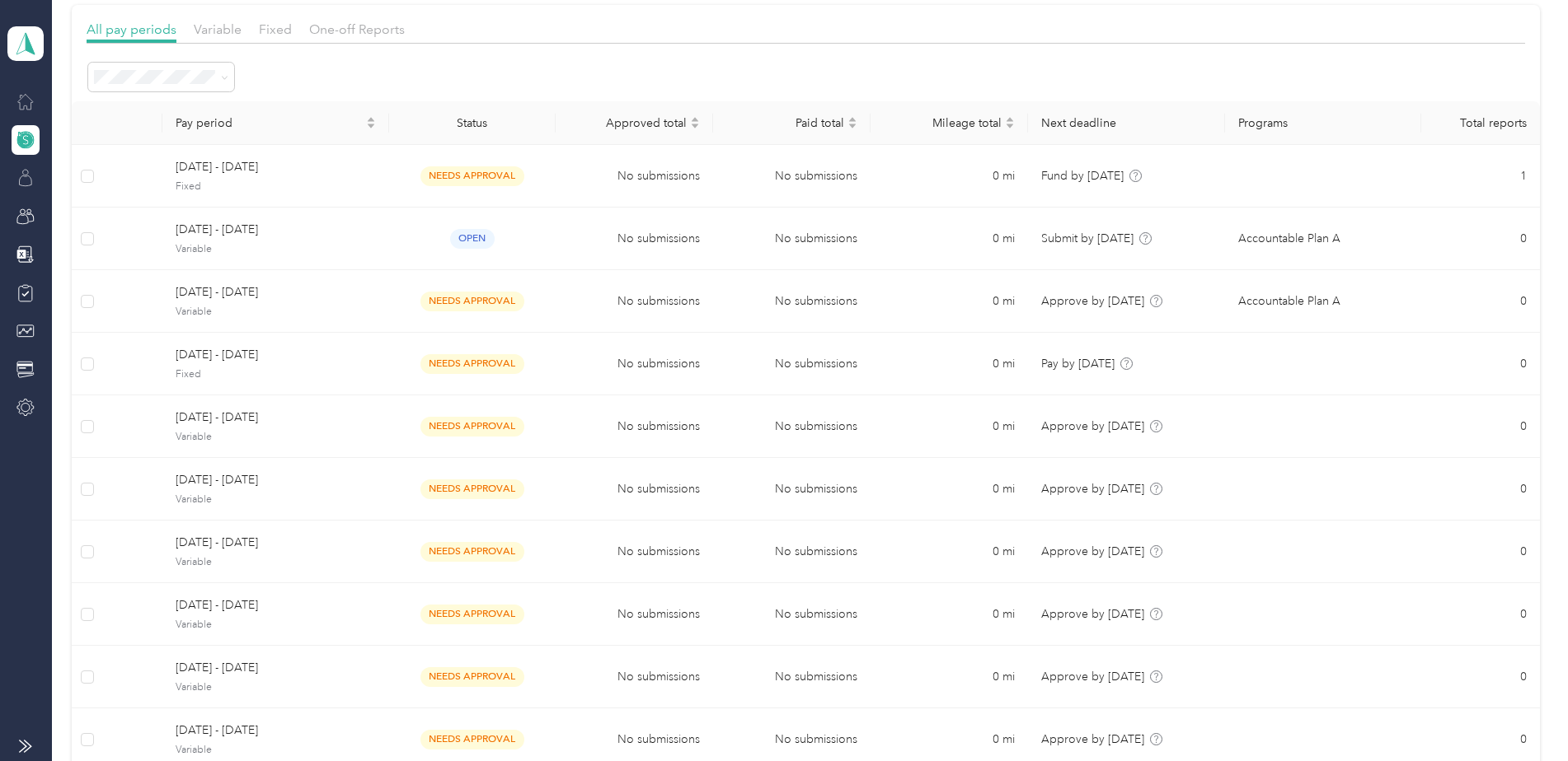
click at [192, 26] on div "All pay periods Variable Fixed One-off Reports" at bounding box center [806, 32] width 1438 height 24
click at [227, 26] on span "Variable" at bounding box center [217, 29] width 48 height 15
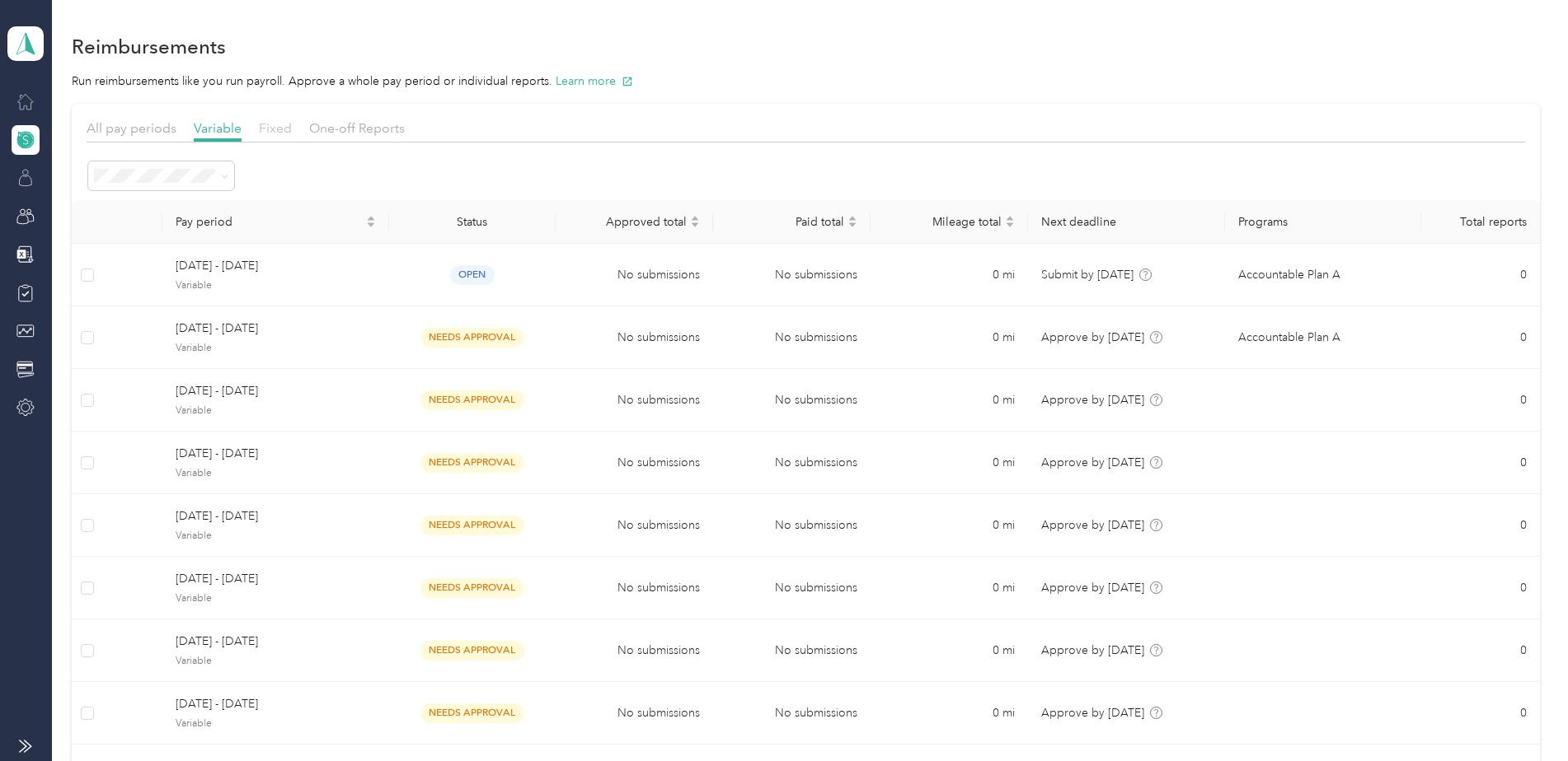
click at [285, 131] on span "Fixed" at bounding box center [275, 128] width 33 height 15
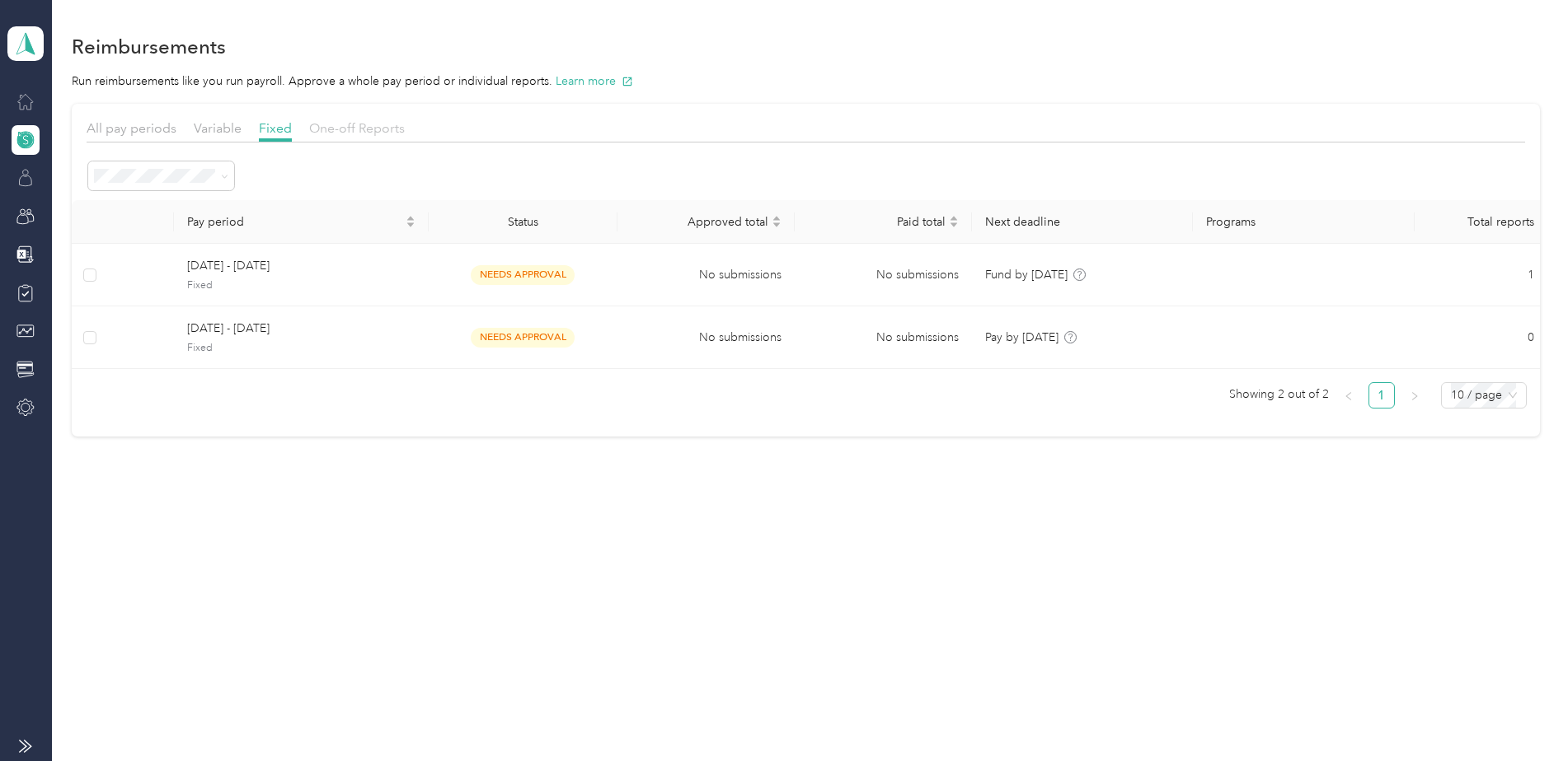
click at [382, 131] on span "One-off Reports" at bounding box center [357, 128] width 96 height 15
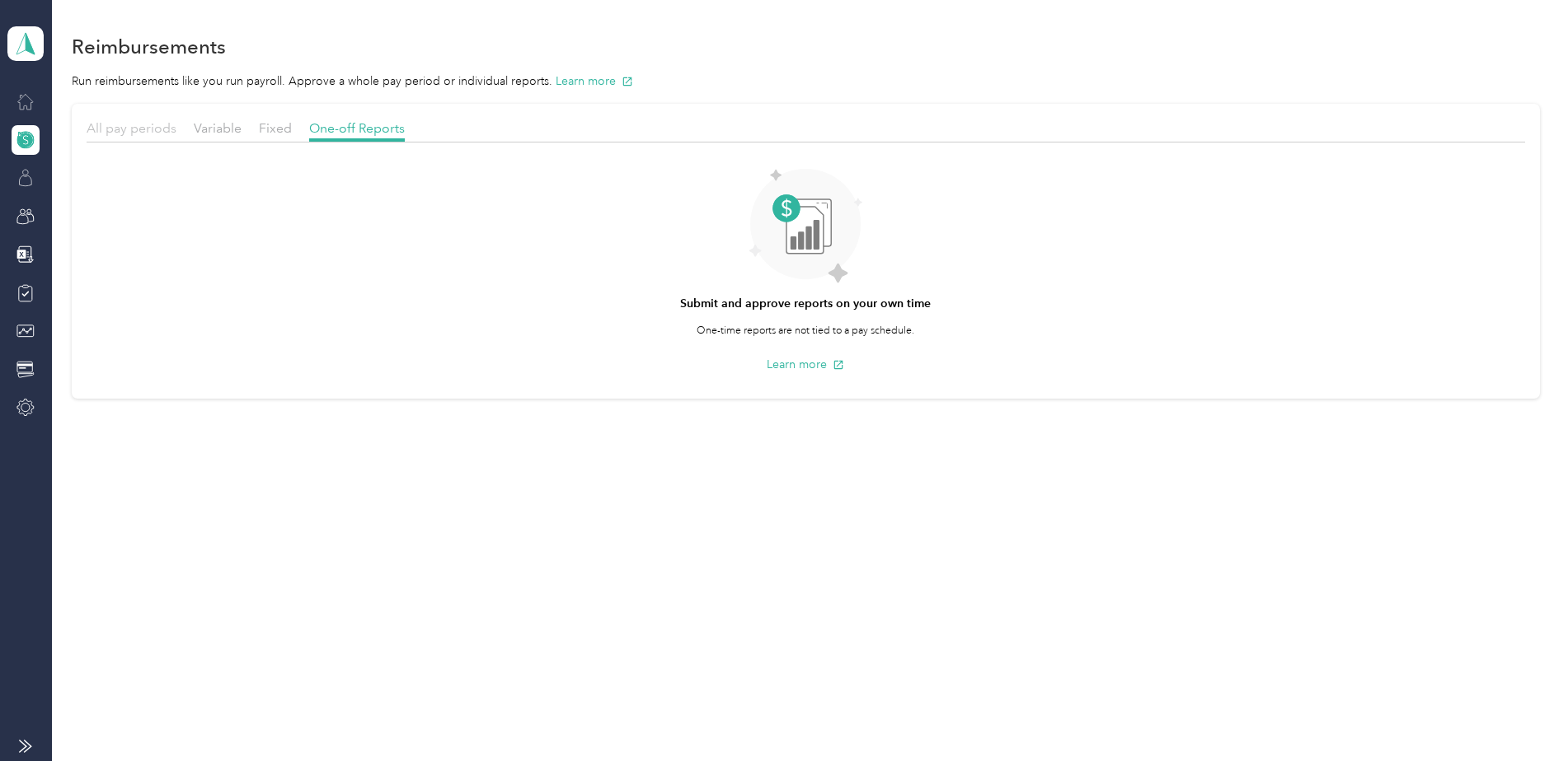
click at [128, 124] on span "All pay periods" at bounding box center [132, 128] width 90 height 15
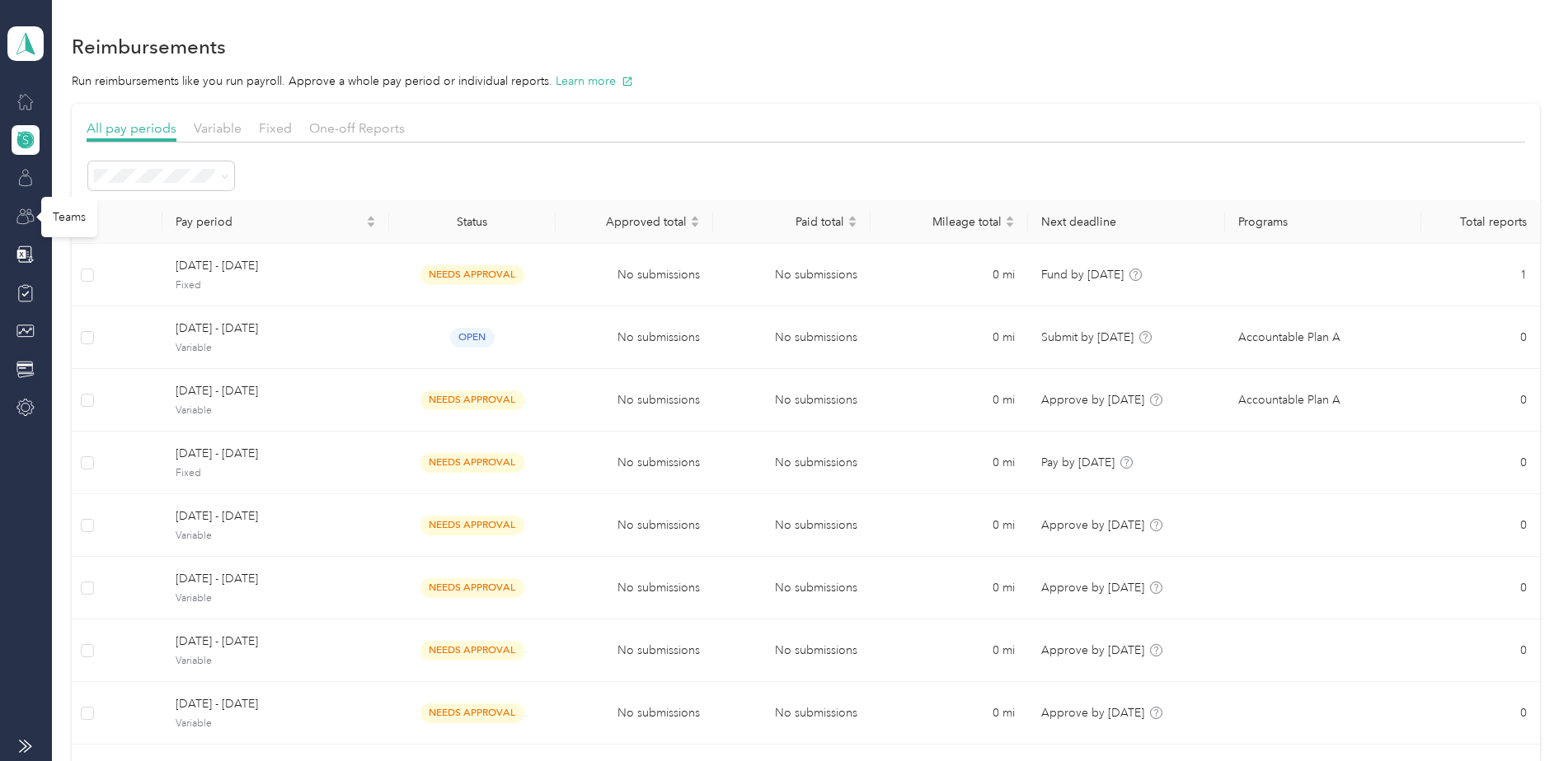
click at [22, 217] on icon at bounding box center [25, 217] width 18 height 18
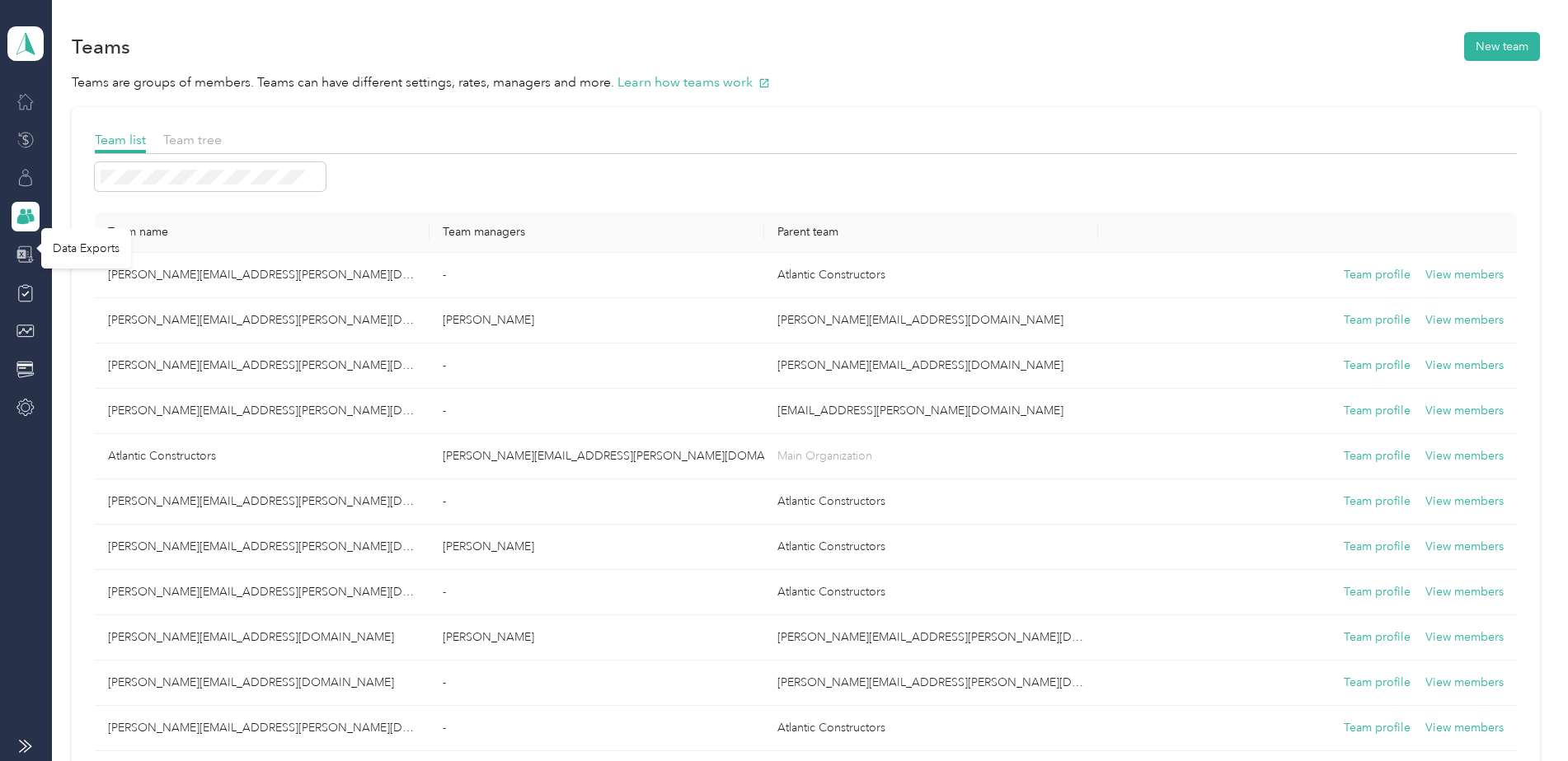
click at [17, 255] on icon at bounding box center [25, 255] width 18 height 18
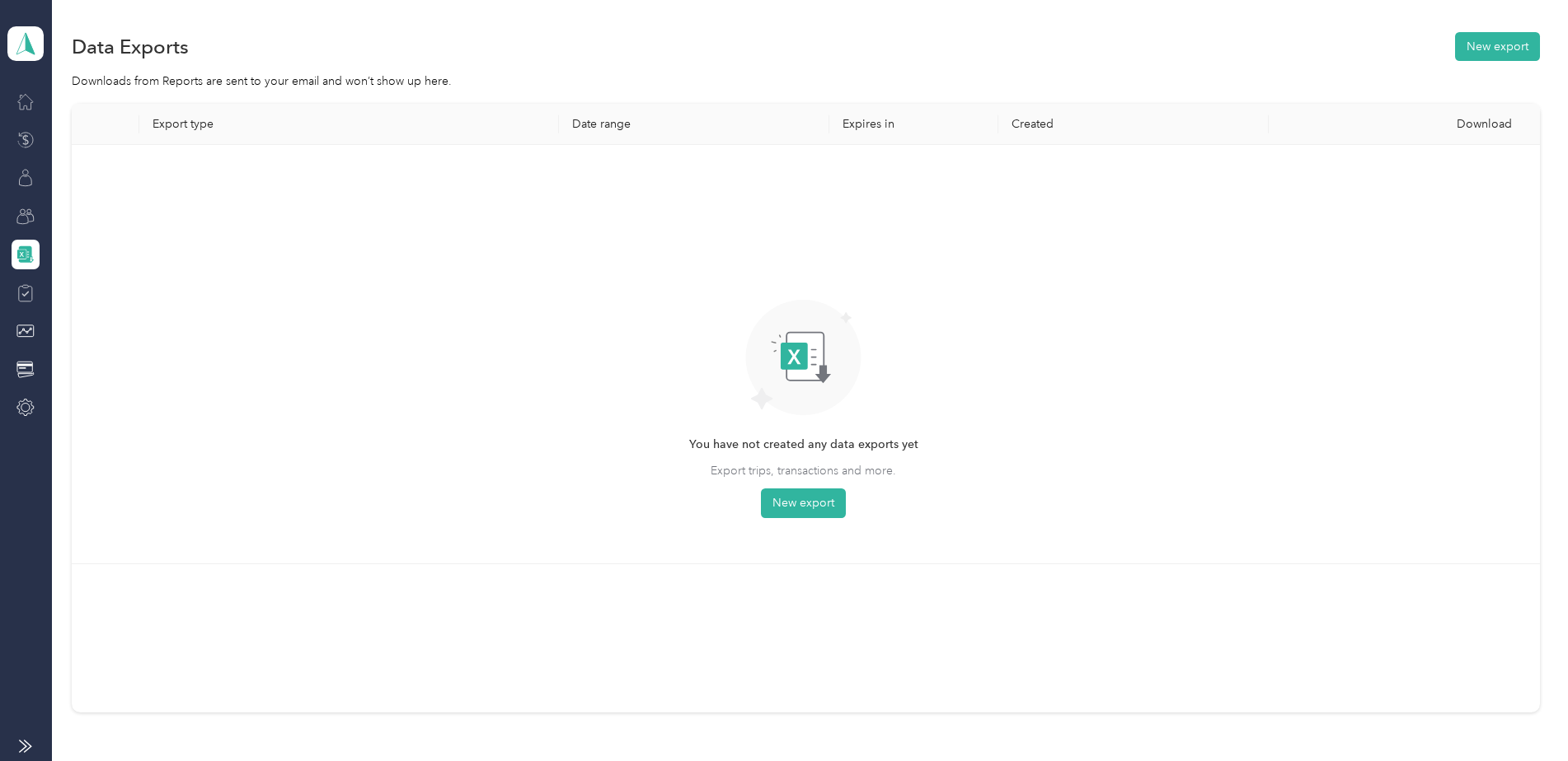
click at [29, 303] on div at bounding box center [25, 293] width 28 height 30
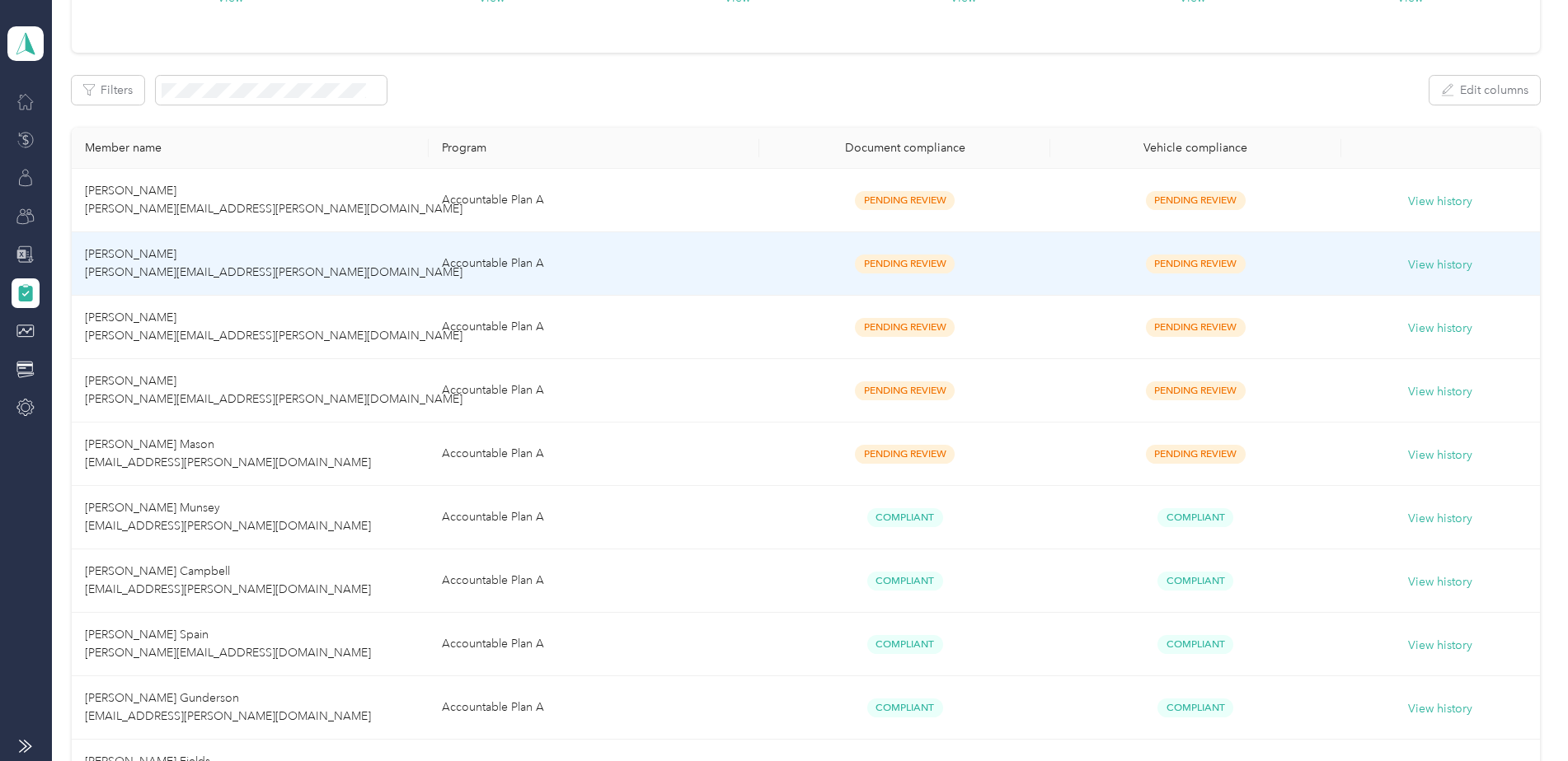
scroll to position [247, 0]
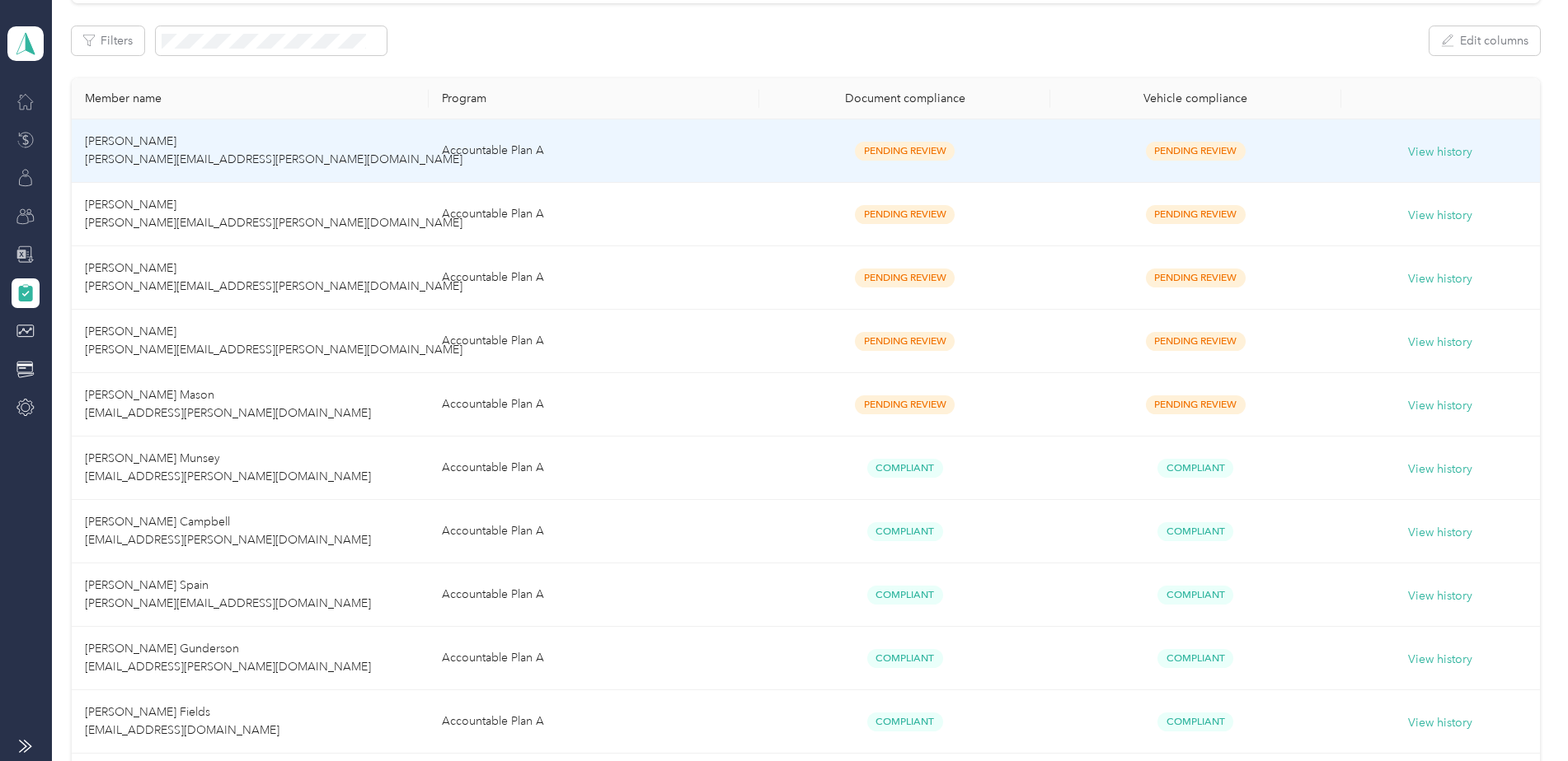
click at [879, 152] on span "Pending Review" at bounding box center [905, 150] width 100 height 19
click at [1200, 154] on span "Pending Review" at bounding box center [1196, 150] width 100 height 19
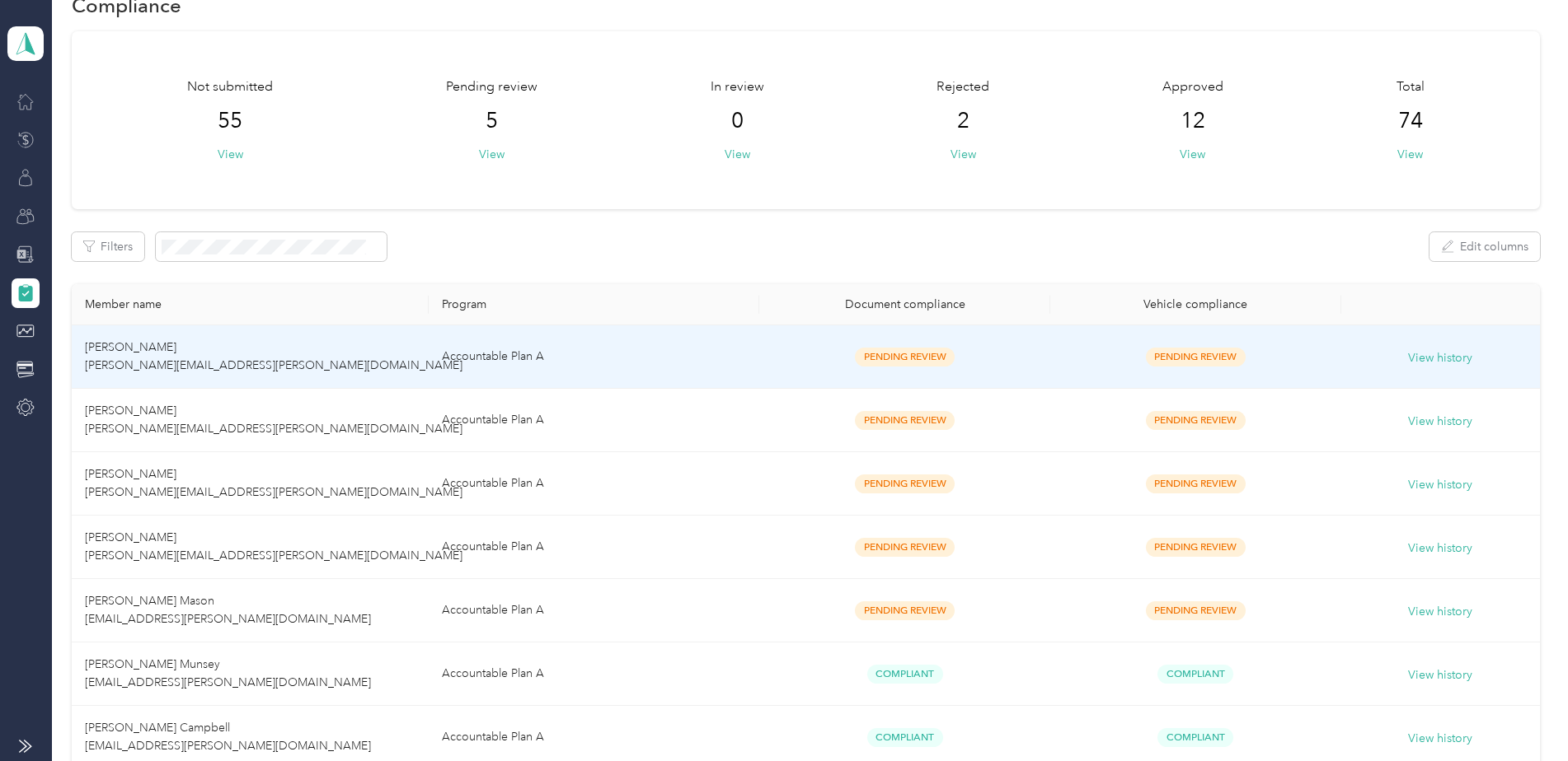
scroll to position [0, 0]
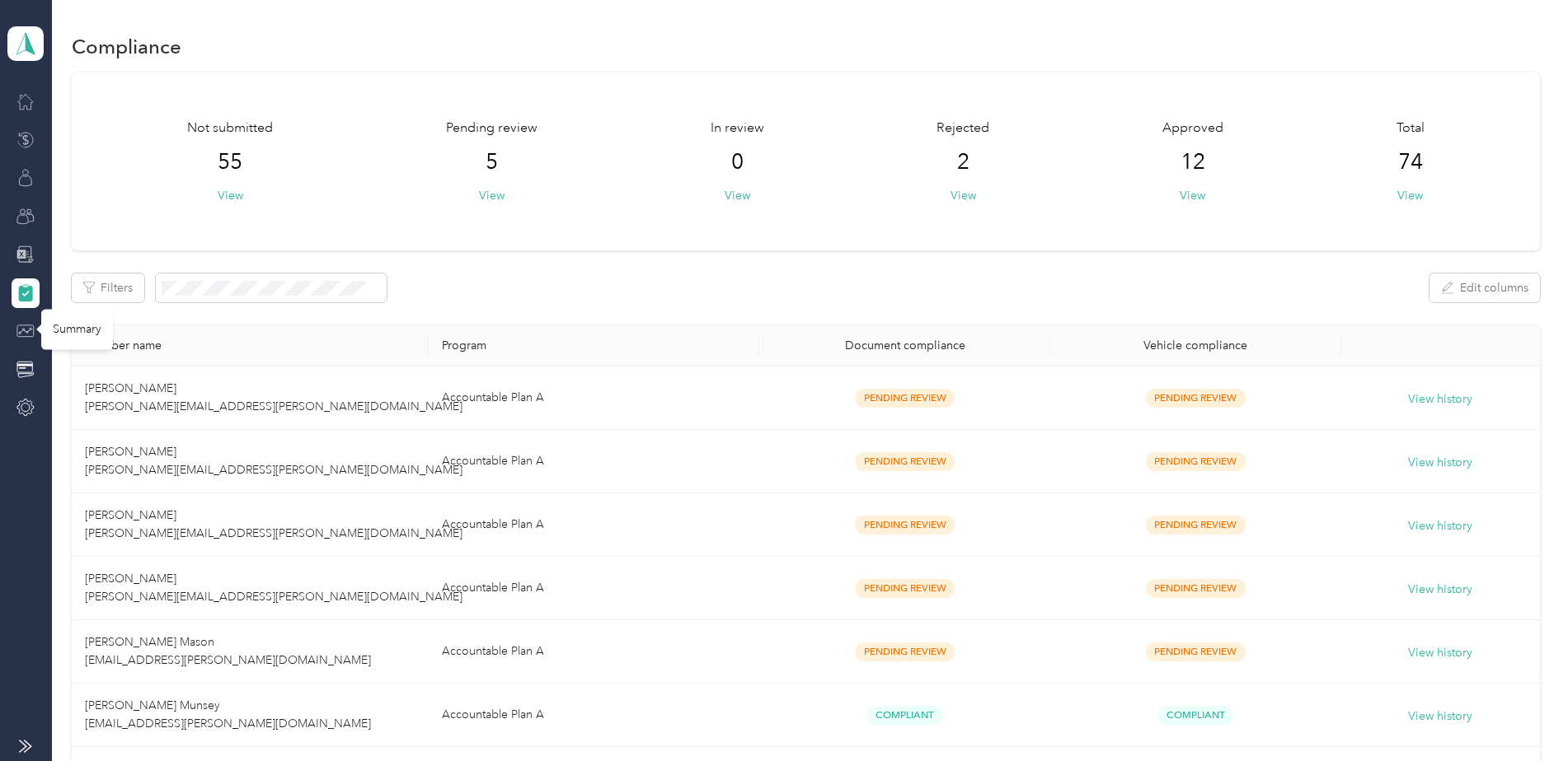
click at [32, 333] on icon at bounding box center [25, 331] width 18 height 18
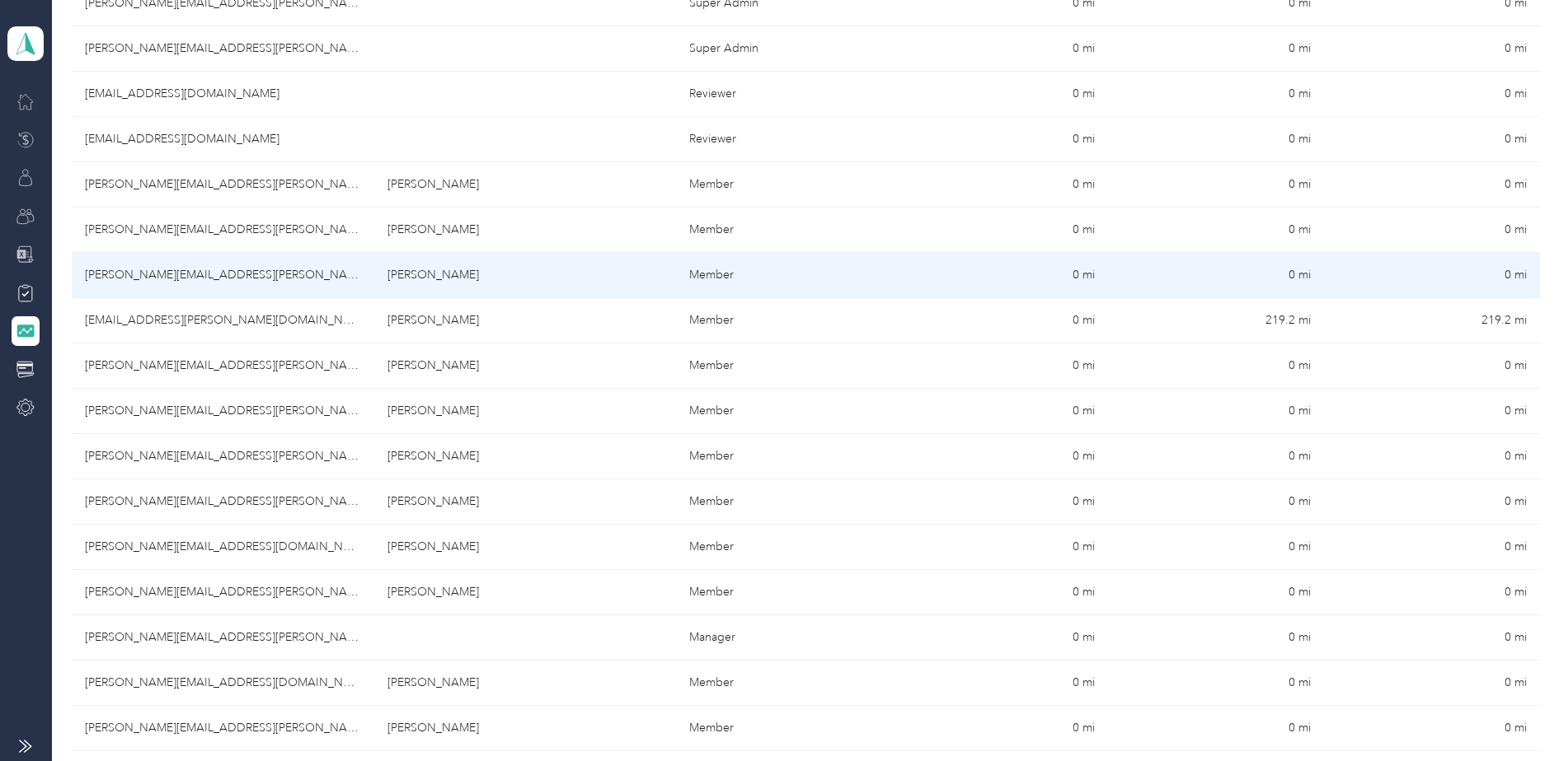
scroll to position [989, 0]
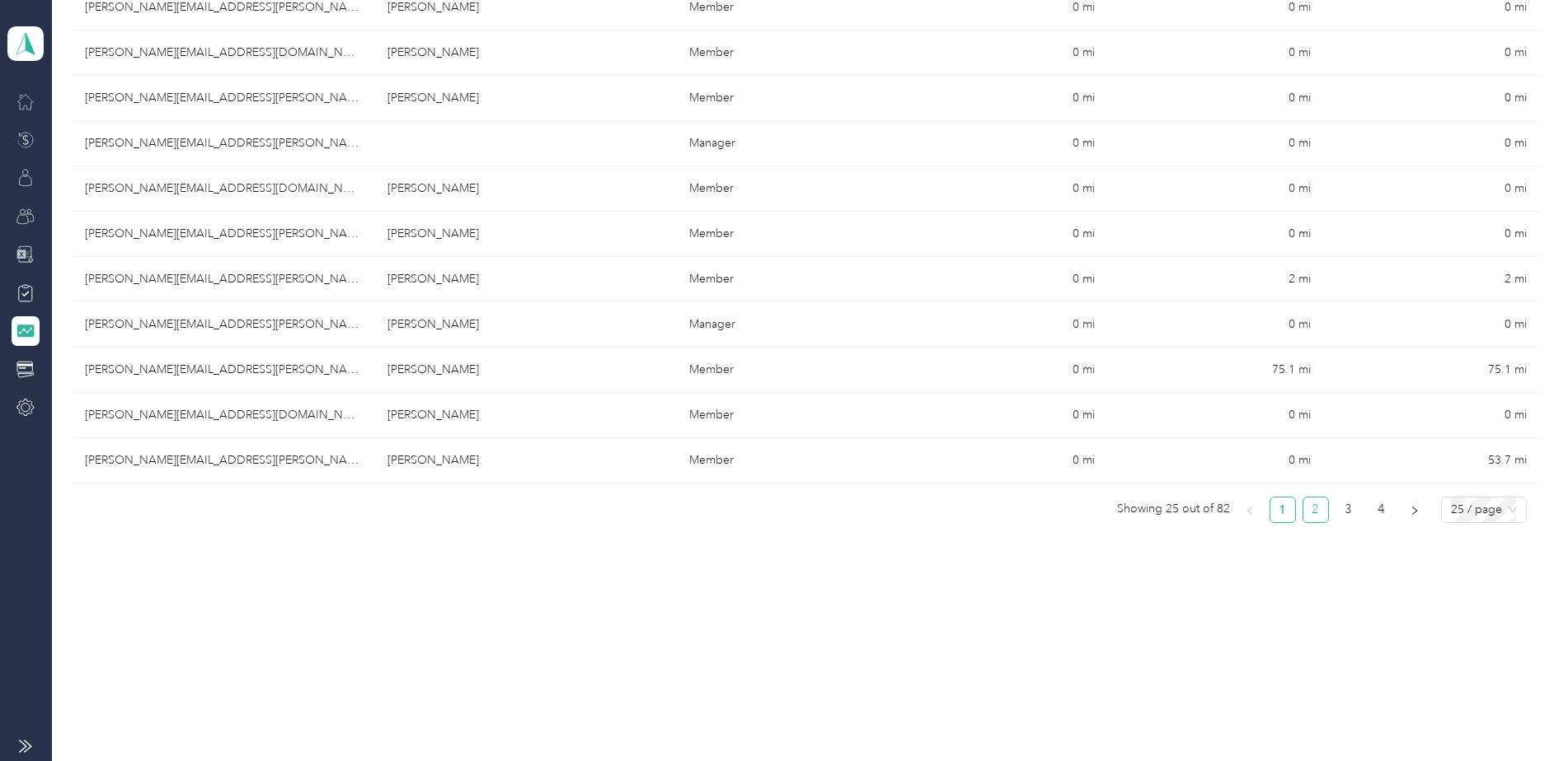
click at [1309, 512] on link "2" at bounding box center [1315, 510] width 24 height 24
click at [1345, 506] on link "3" at bounding box center [1348, 510] width 24 height 24
click at [1380, 509] on link "4" at bounding box center [1381, 510] width 24 height 24
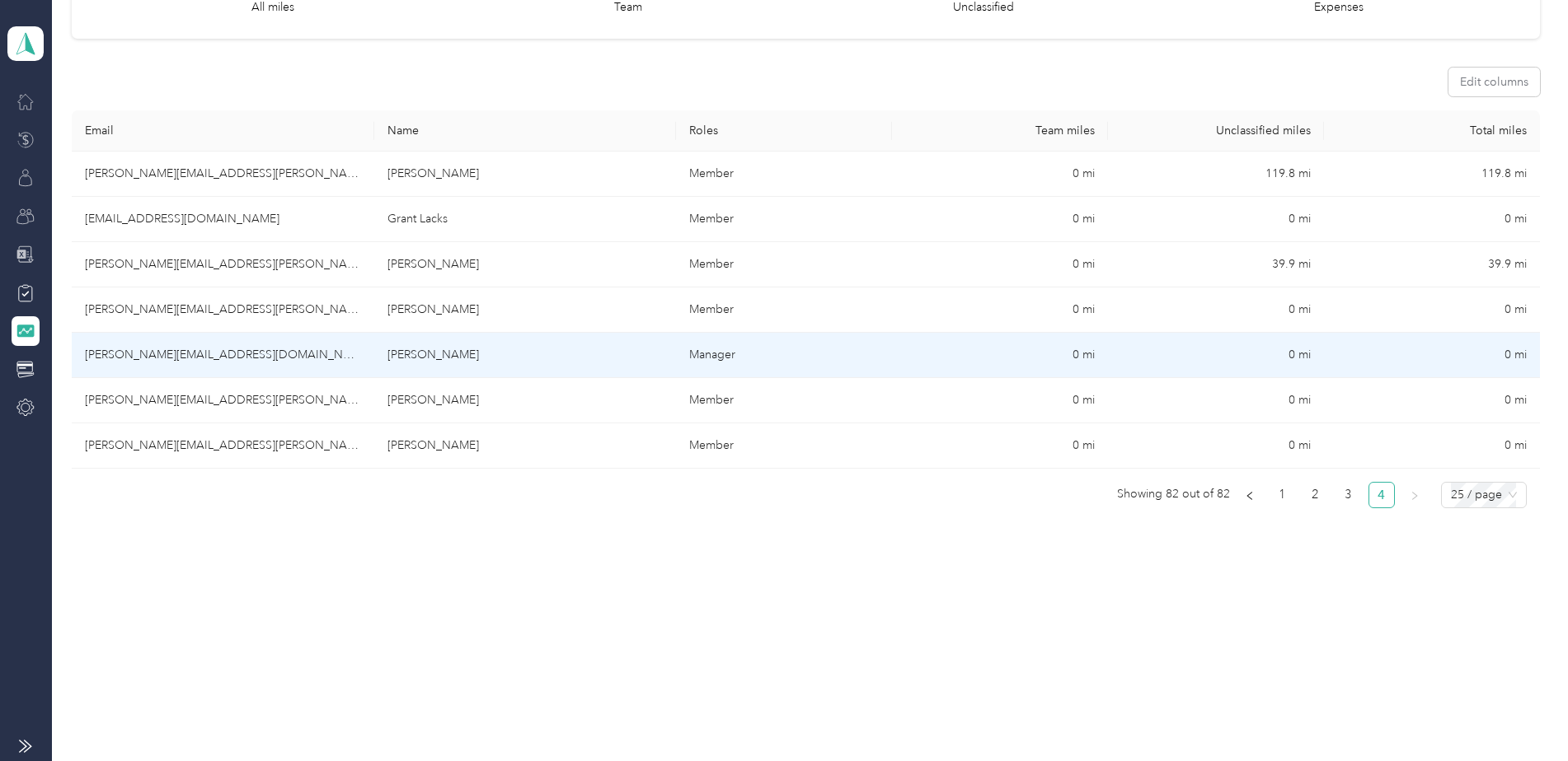
scroll to position [0, 0]
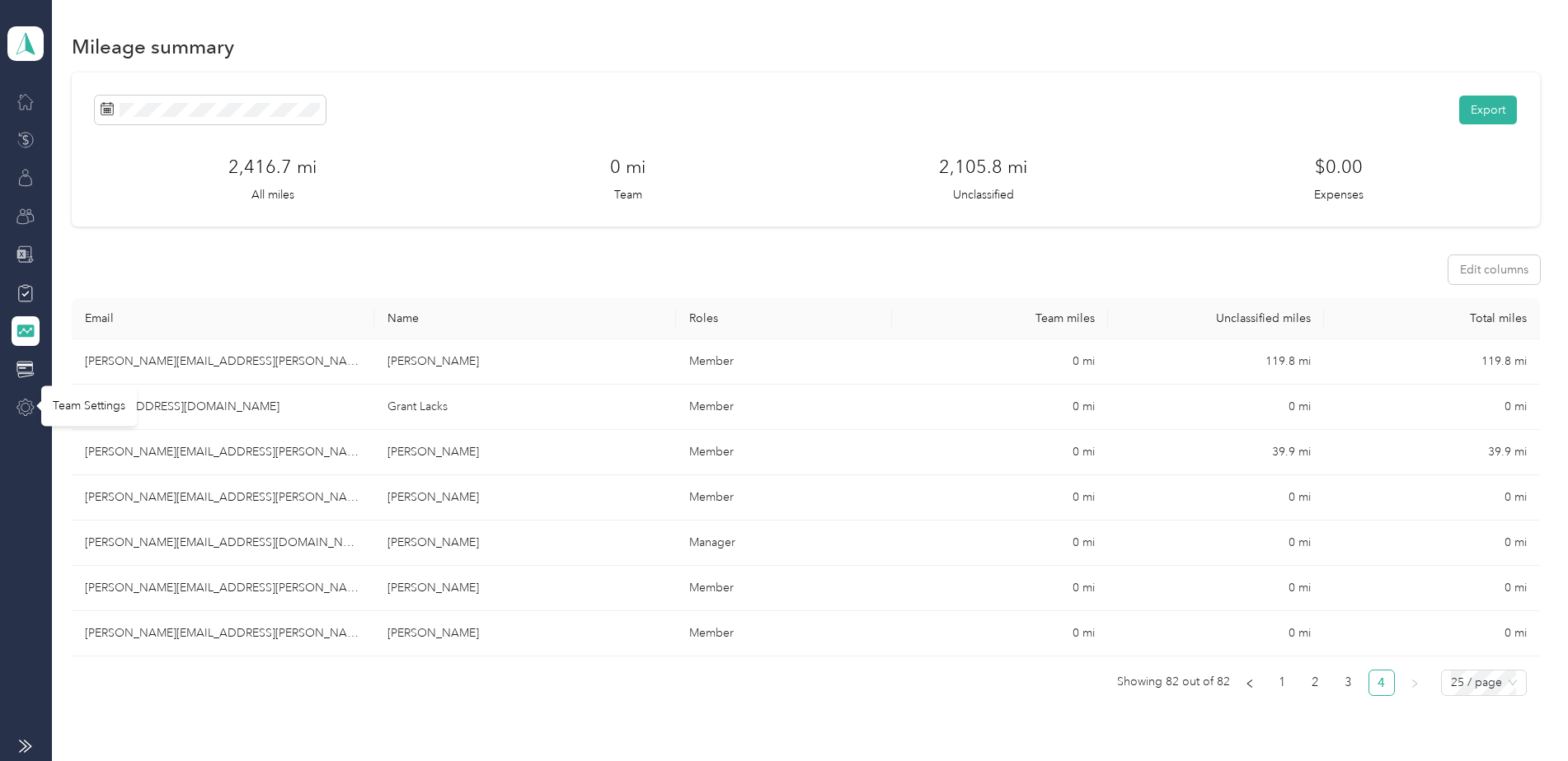
click at [18, 408] on icon at bounding box center [25, 408] width 18 height 18
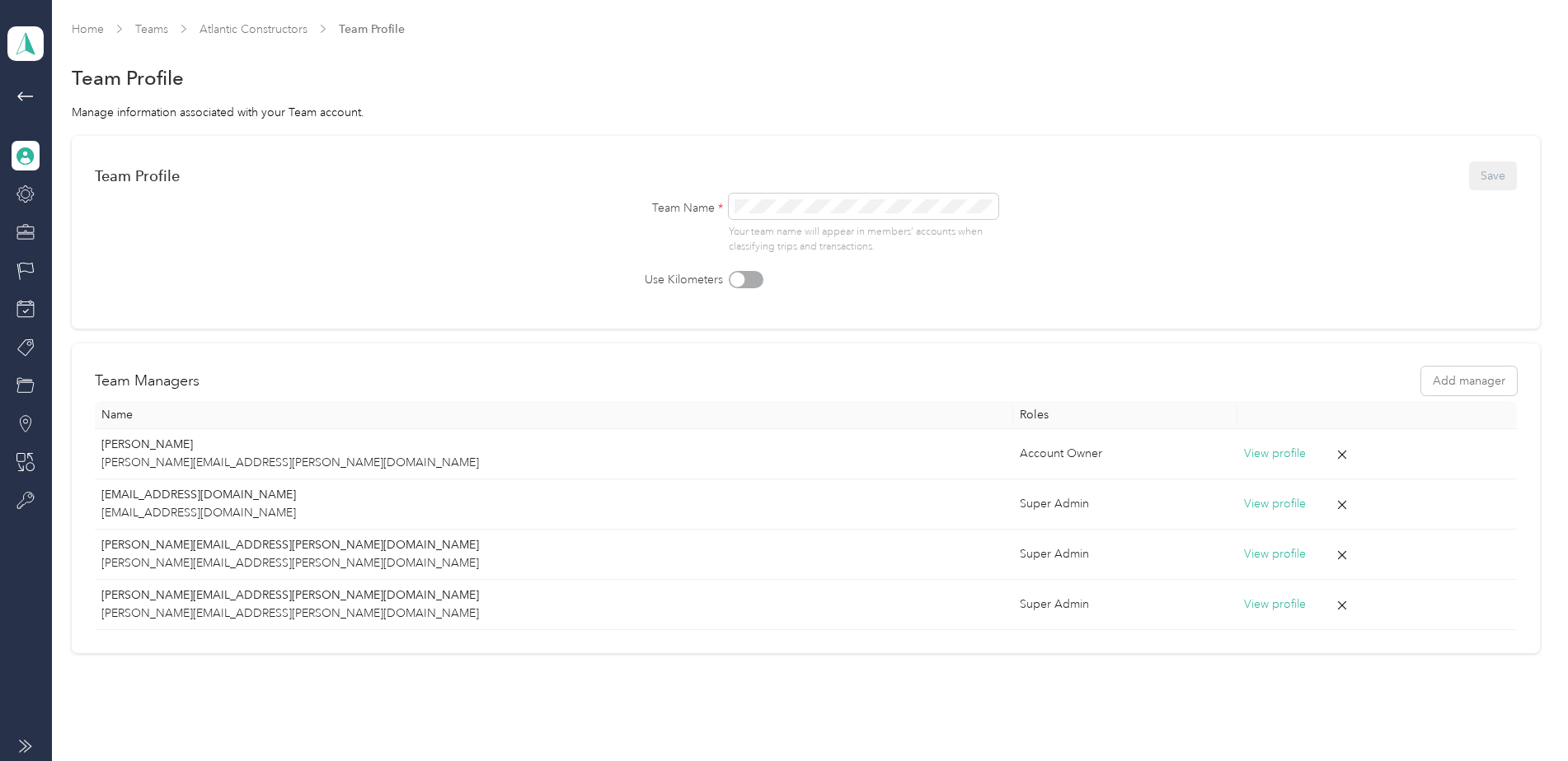
click at [27, 747] on icon at bounding box center [25, 746] width 14 height 14
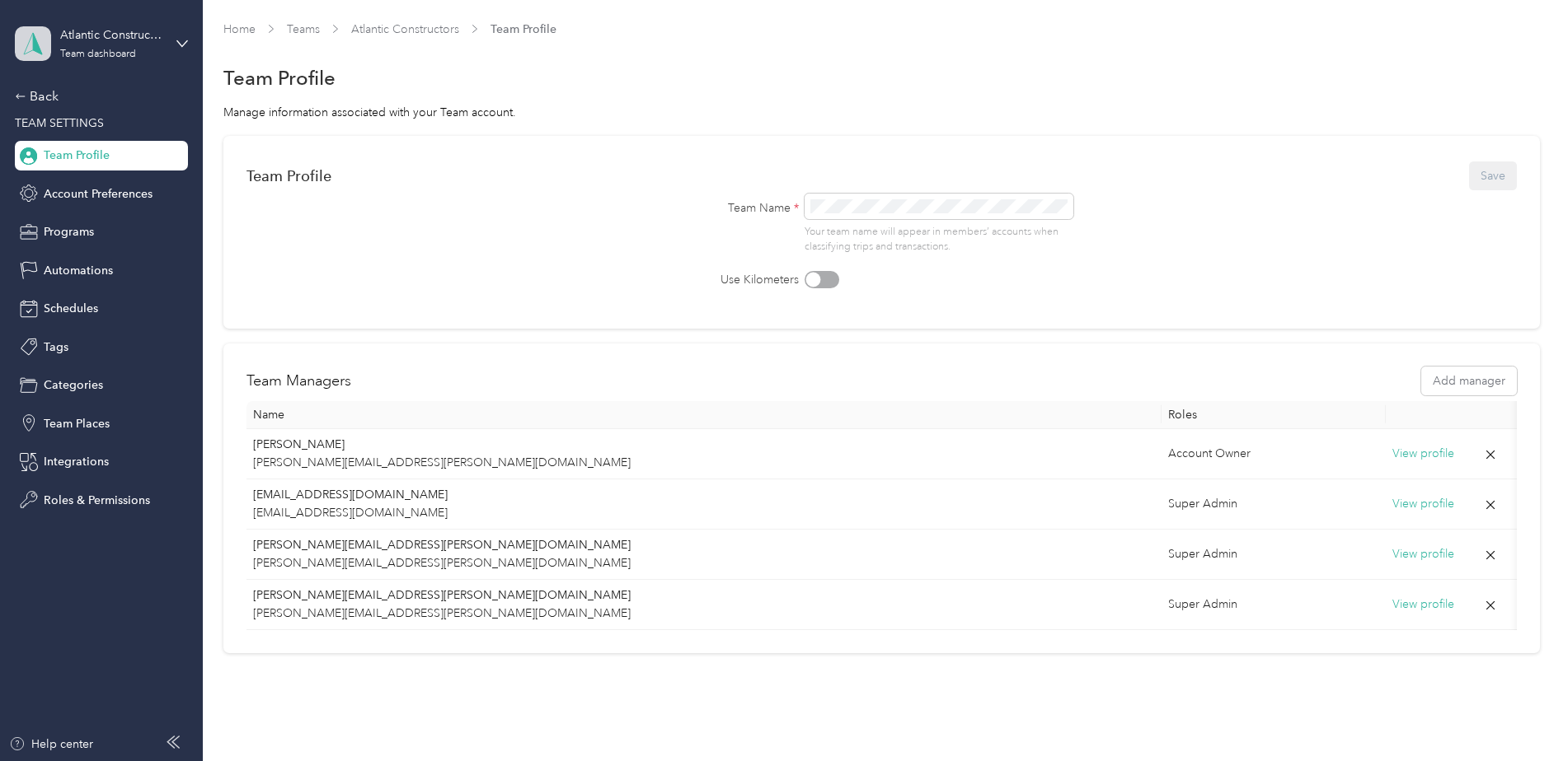
click at [18, 43] on span at bounding box center [32, 43] width 36 height 34
click at [61, 213] on div "Log out" at bounding box center [61, 210] width 63 height 17
